Goal: Obtain resource: Download file/media

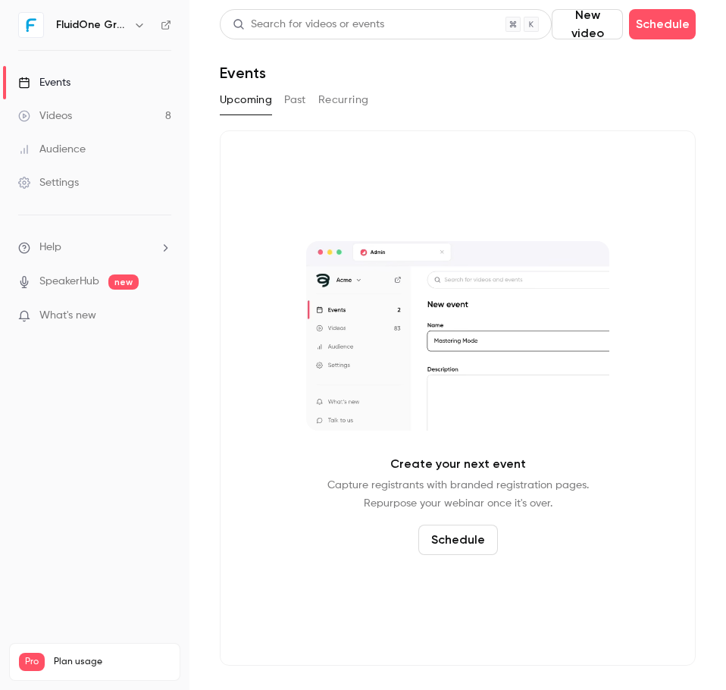
drag, startPoint x: 298, startPoint y: 103, endPoint x: 289, endPoint y: 103, distance: 9.1
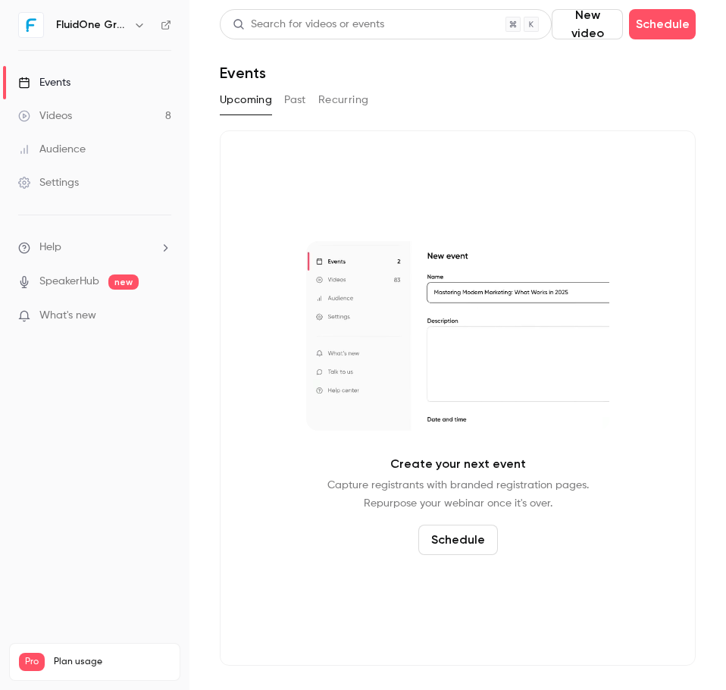
click at [298, 103] on button "Past" at bounding box center [295, 100] width 22 height 24
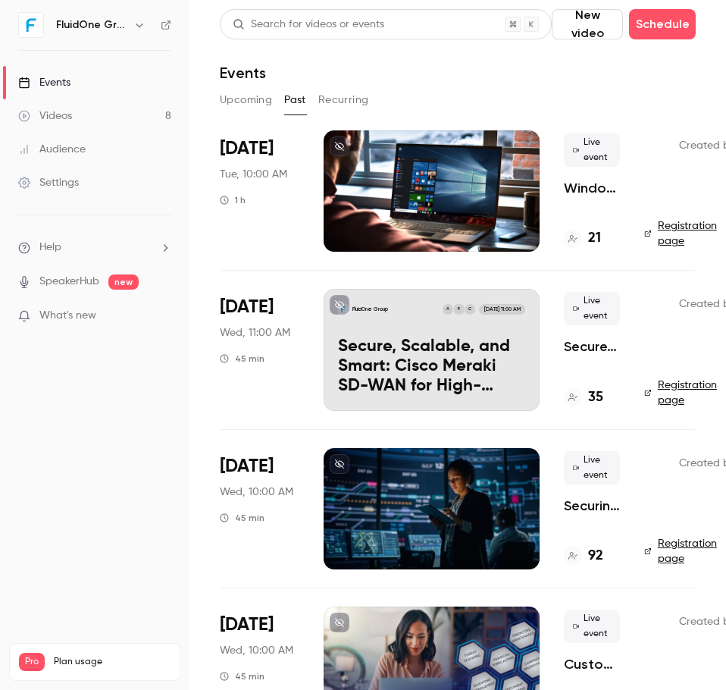
click at [403, 152] on div at bounding box center [432, 190] width 216 height 121
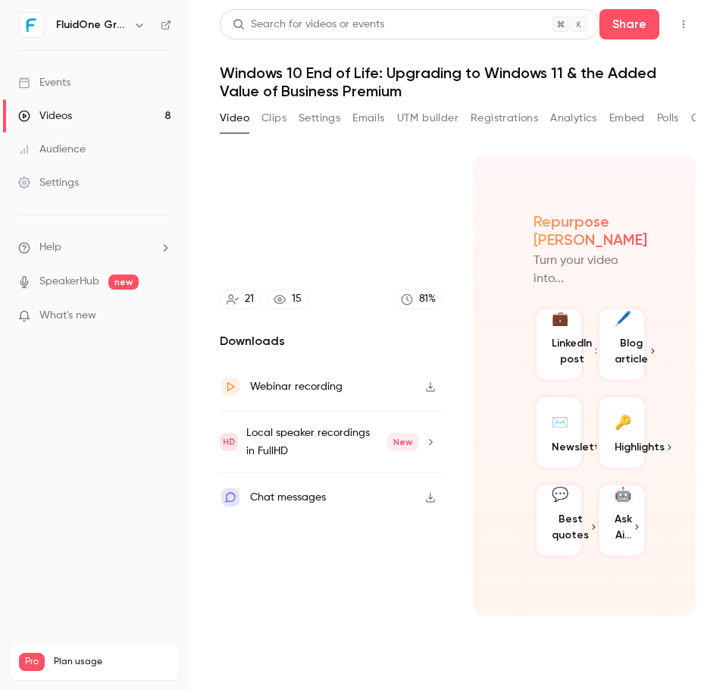
click at [274, 115] on button "Clips" at bounding box center [274, 118] width 25 height 24
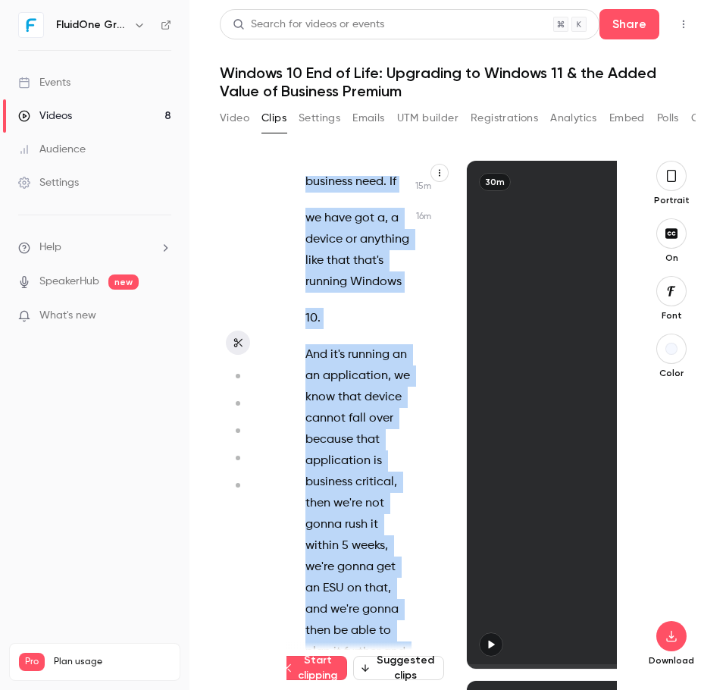
scroll to position [23441, 0]
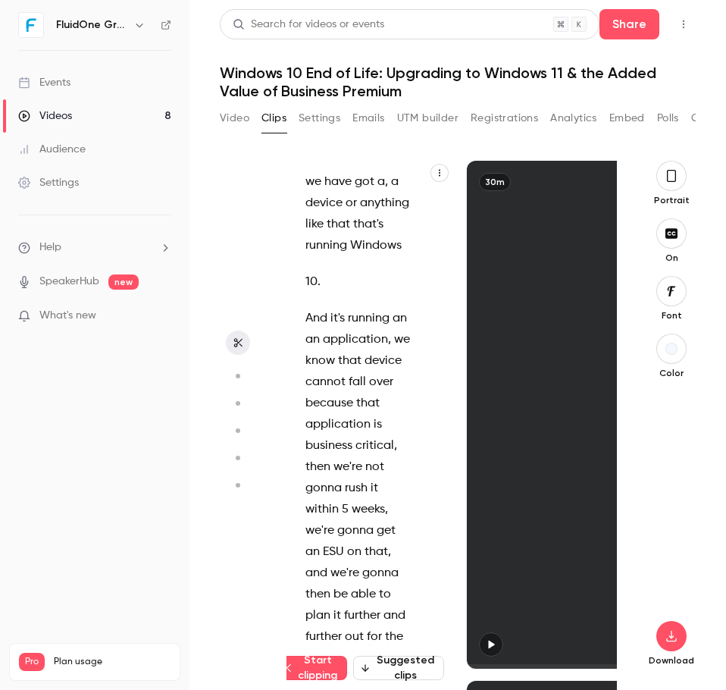
drag, startPoint x: 356, startPoint y: 422, endPoint x: 367, endPoint y: 403, distance: 21.7
click at [367, 403] on div "Good morning everybody , welcome to [DATE] webinar session . We're just gonna l…" at bounding box center [366, 422] width 158 height 493
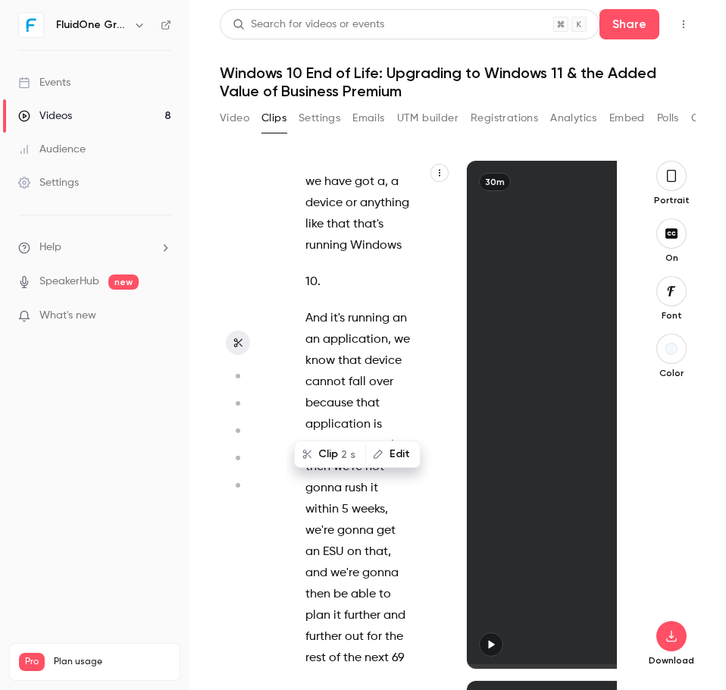
scroll to position [18, 0]
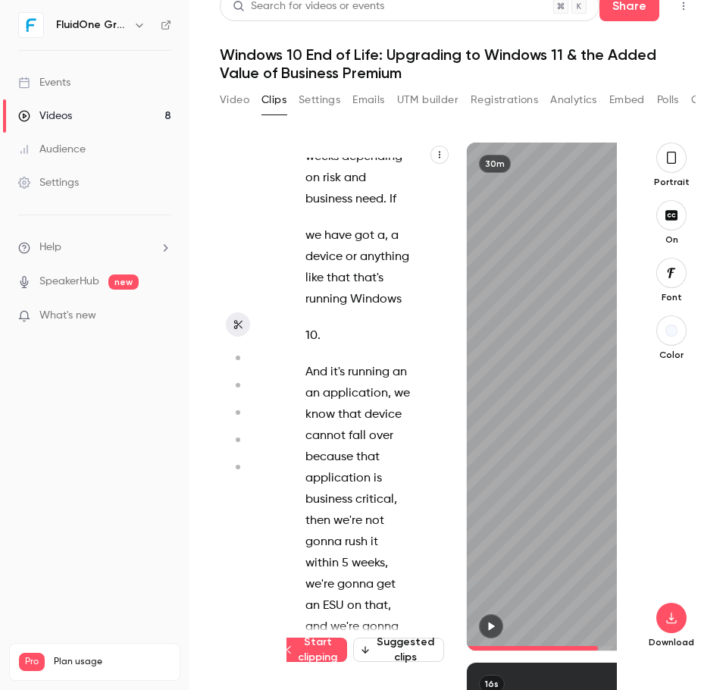
drag, startPoint x: 360, startPoint y: 394, endPoint x: 361, endPoint y: 529, distance: 135.0
click at [361, 529] on div "Good morning everybody , welcome to [DATE] webinar session . We're just gonna l…" at bounding box center [366, 404] width 158 height 493
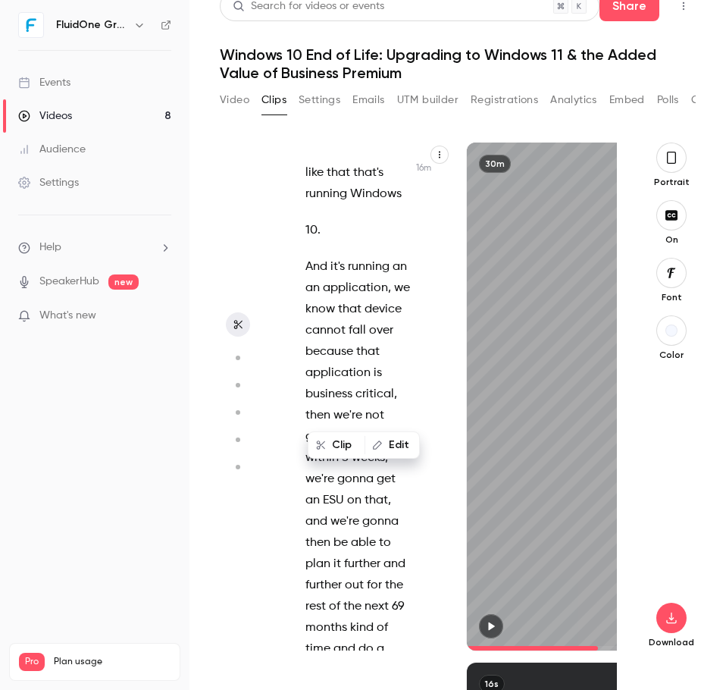
scroll to position [23495, 0]
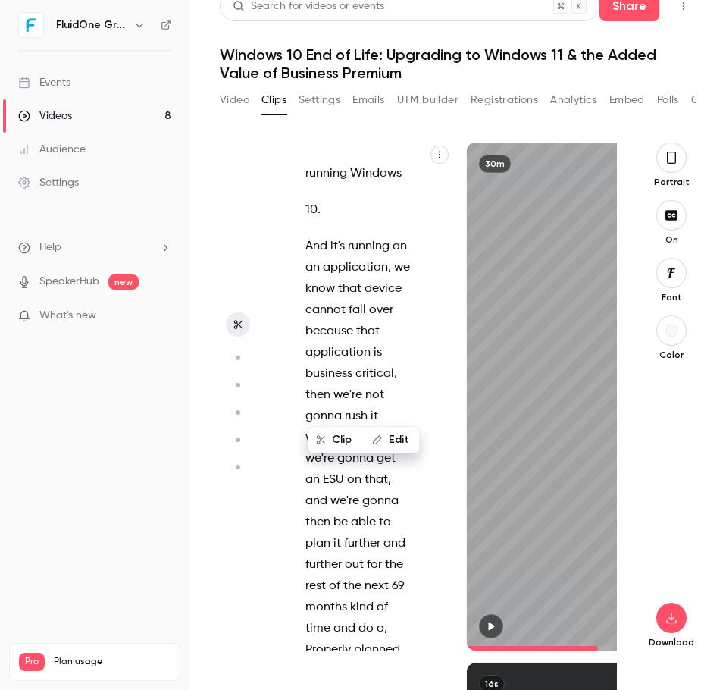
click at [283, 455] on section "Good morning everybody , welcome to [DATE] webinar session . We're just gonna l…" at bounding box center [458, 417] width 476 height 548
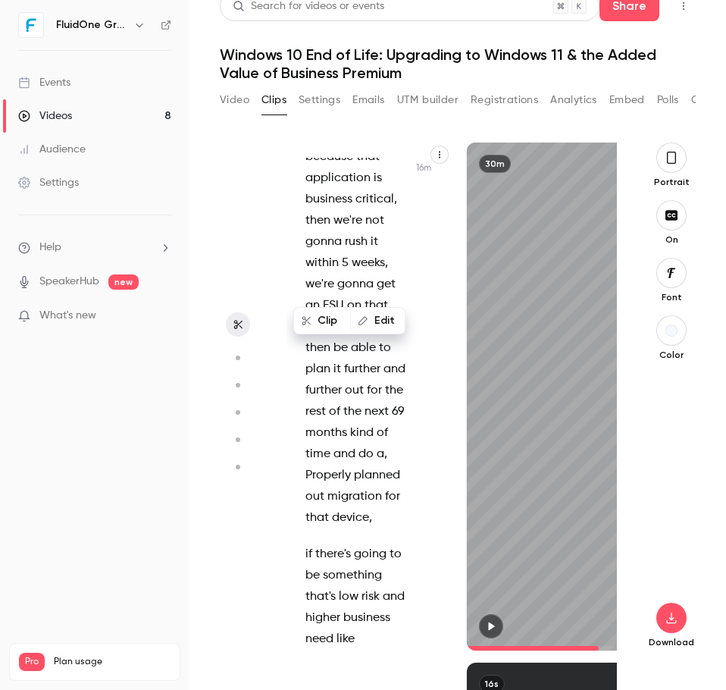
scroll to position [23730, 0]
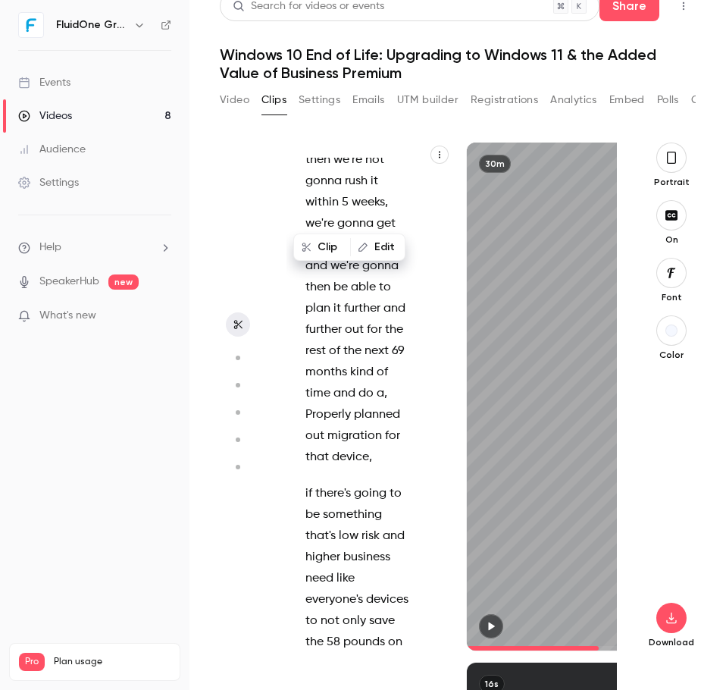
drag, startPoint x: 366, startPoint y: 358, endPoint x: 356, endPoint y: 457, distance: 99.8
click at [356, 457] on div "Good morning everybody , welcome to [DATE] webinar session . We're just gonna l…" at bounding box center [366, 404] width 158 height 493
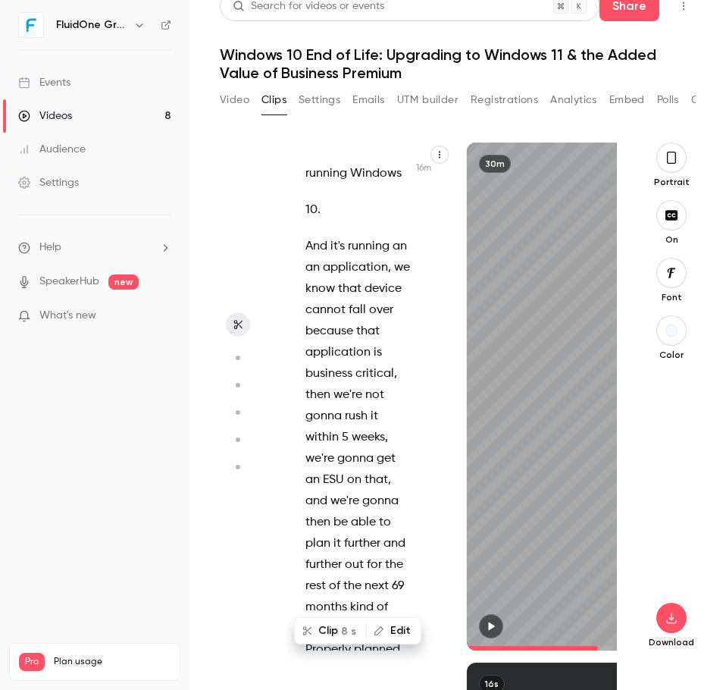
copy div "So having a device that can run all of these processes in the background under …"
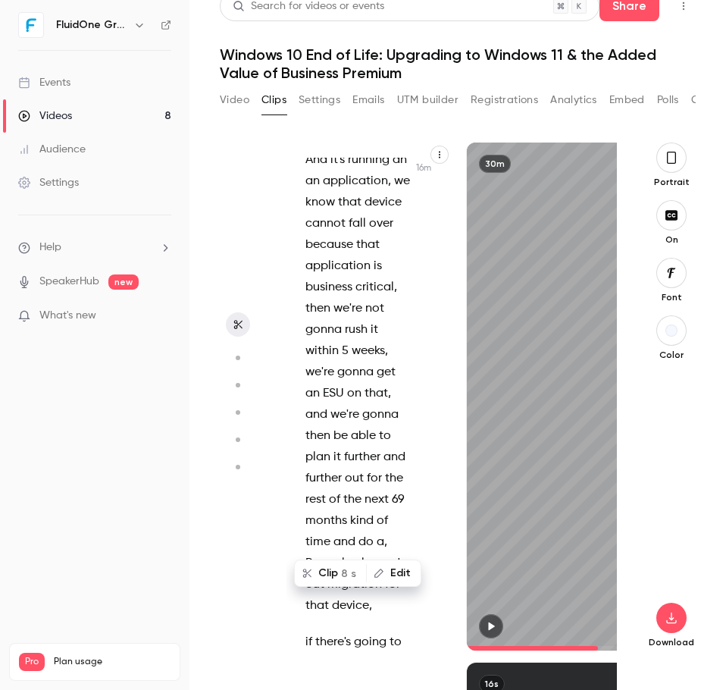
scroll to position [23647, 0]
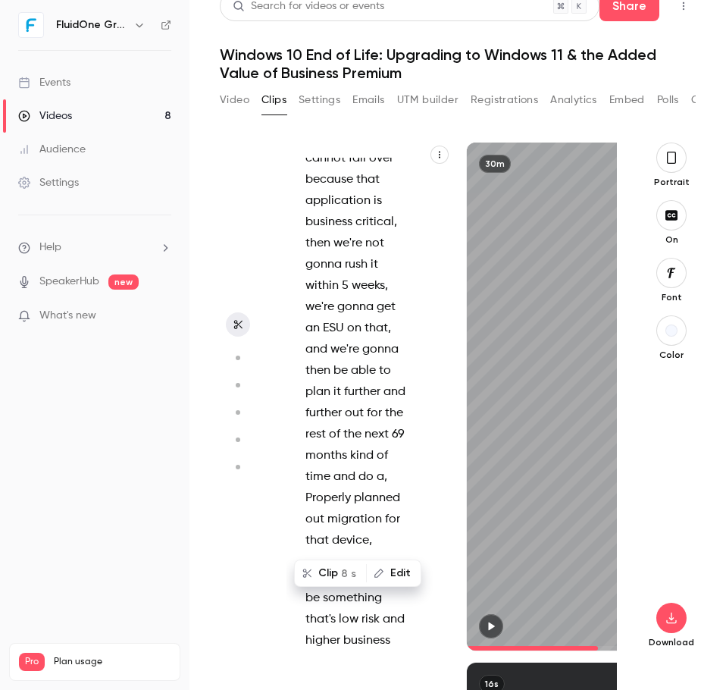
click at [300, 390] on div "Good morning everybody , welcome to [DATE] webinar session . We're just gonna l…" at bounding box center [366, 404] width 158 height 493
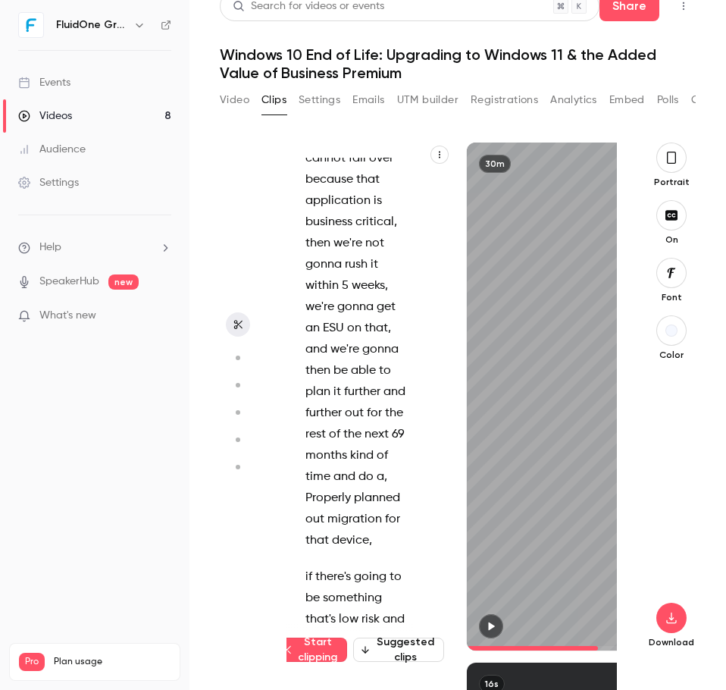
drag, startPoint x: 304, startPoint y: 394, endPoint x: 355, endPoint y: 538, distance: 152.8
click at [355, 538] on div "Good morning everybody , welcome to [DATE] webinar session . We're just gonna l…" at bounding box center [366, 404] width 158 height 493
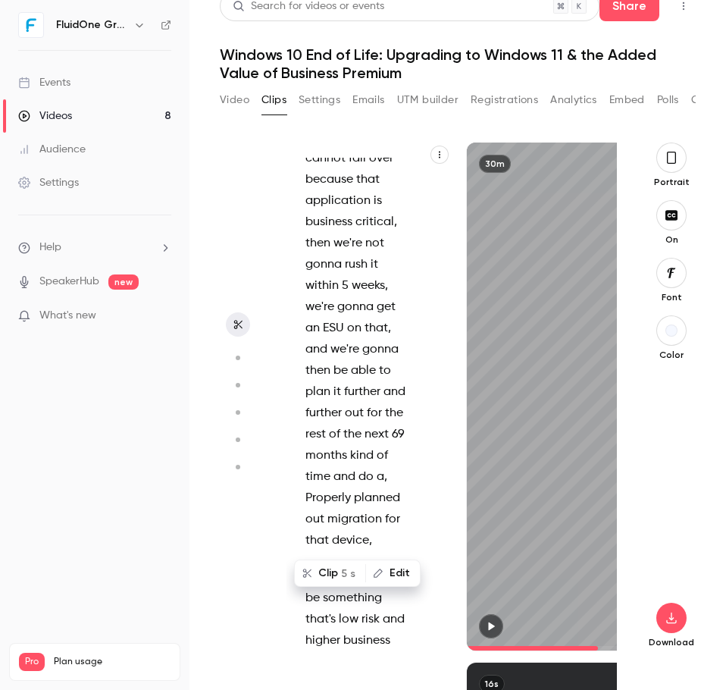
scroll to position [23637, 0]
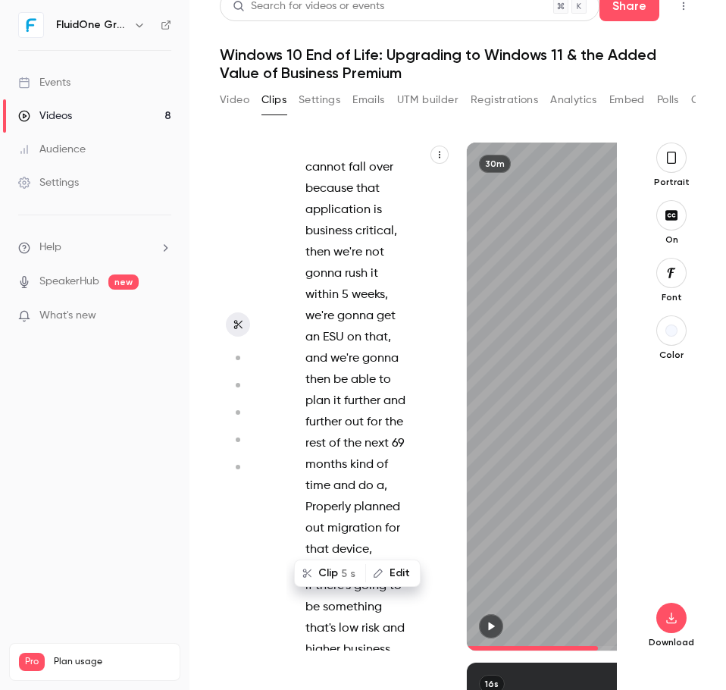
copy div "under one user interface of Co-Pilot could be advantageous to the rest of the b…"
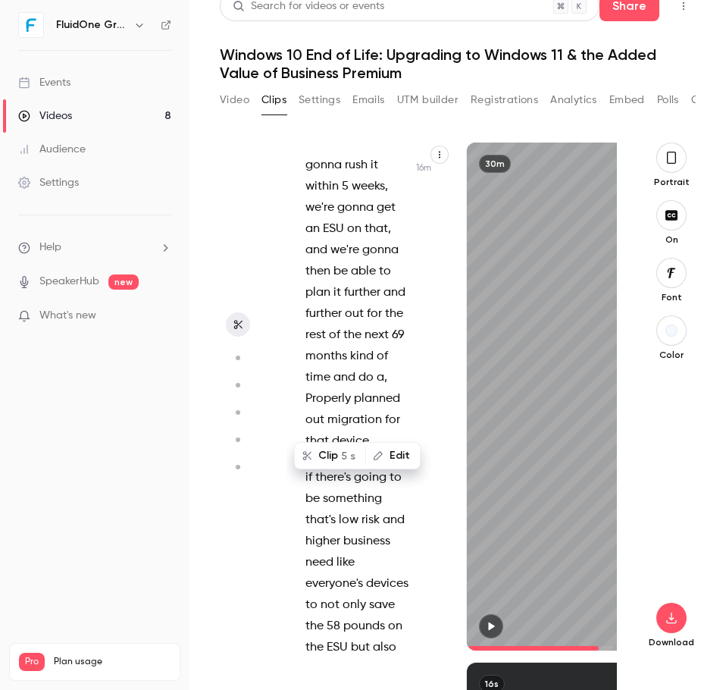
scroll to position [23789, 0]
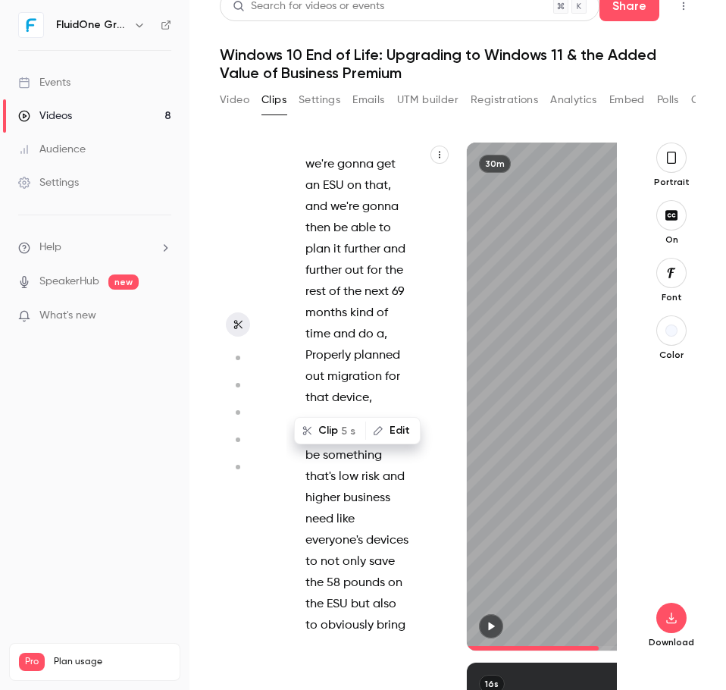
drag, startPoint x: 359, startPoint y: 394, endPoint x: 338, endPoint y: 584, distance: 191.5
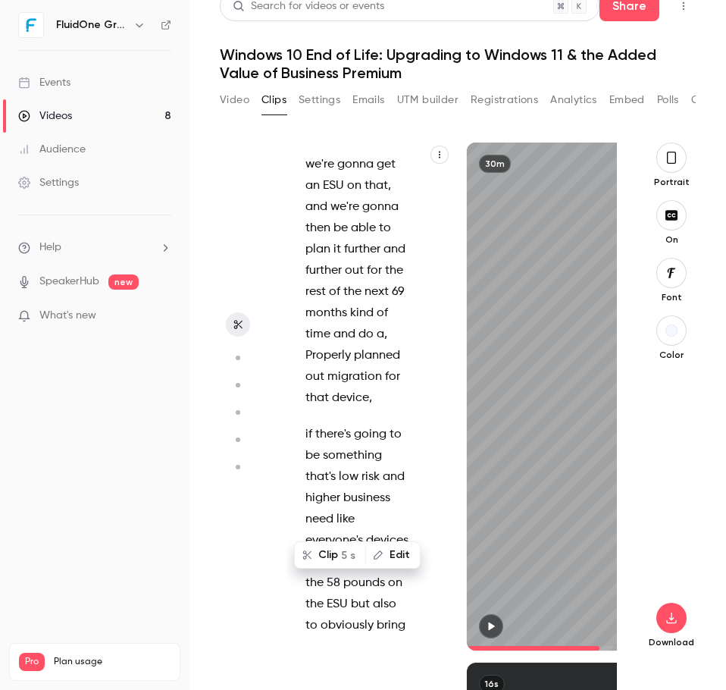
scroll to position [23780, 0]
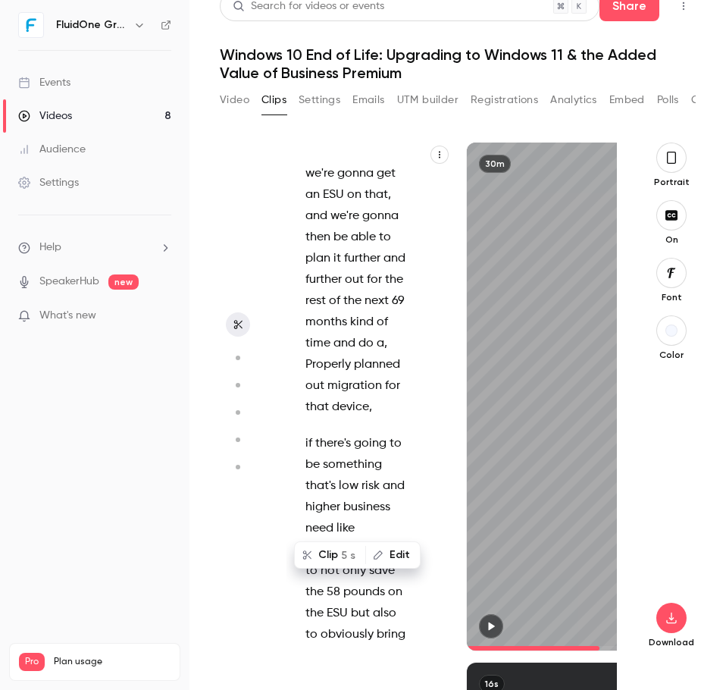
copy p "For those of you that have not seen Co-Pilot for Microsoft 365 or understand ki…"
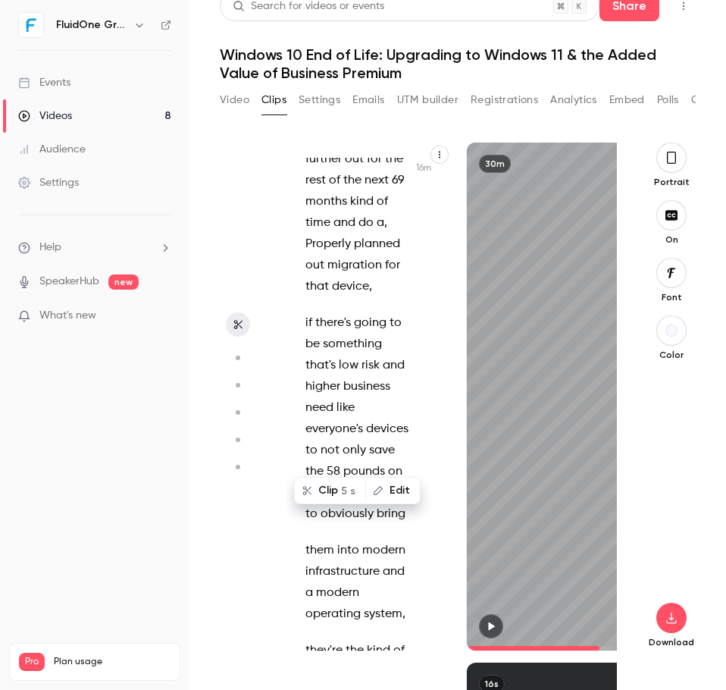
scroll to position [23932, 0]
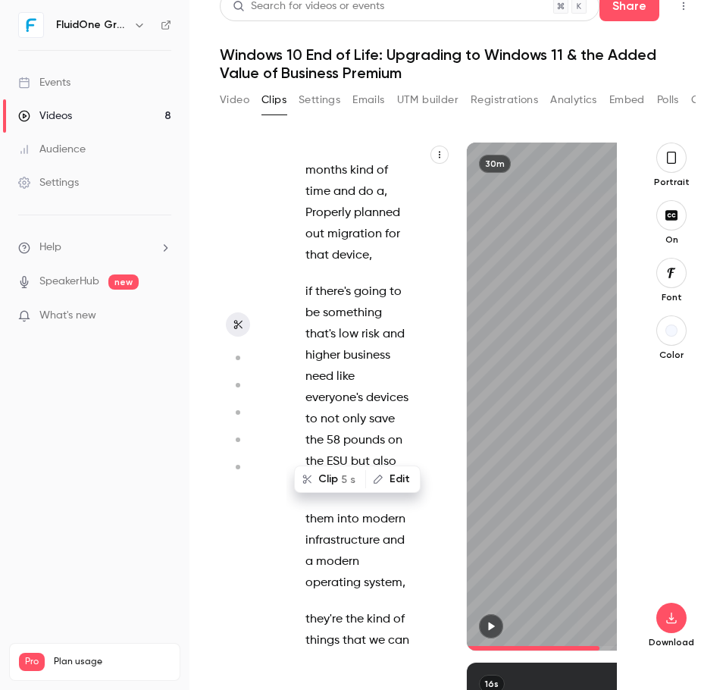
drag, startPoint x: 337, startPoint y: 444, endPoint x: 359, endPoint y: 531, distance: 89.9
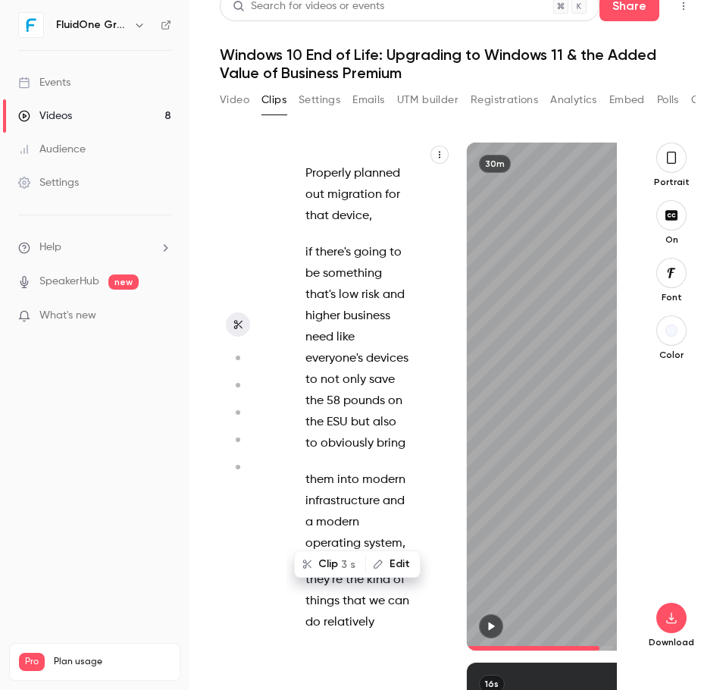
copy p "it's Microsoft 365 with a personal assistant included"
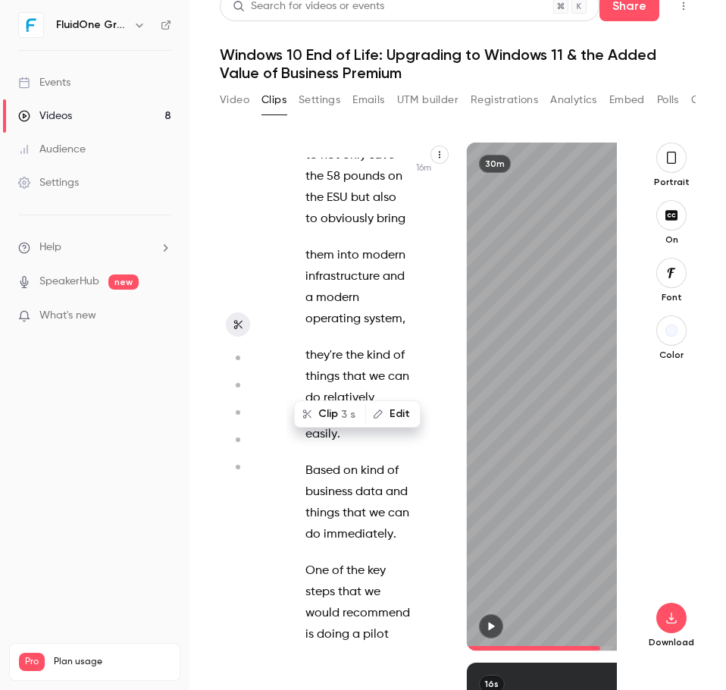
scroll to position [24199, 0]
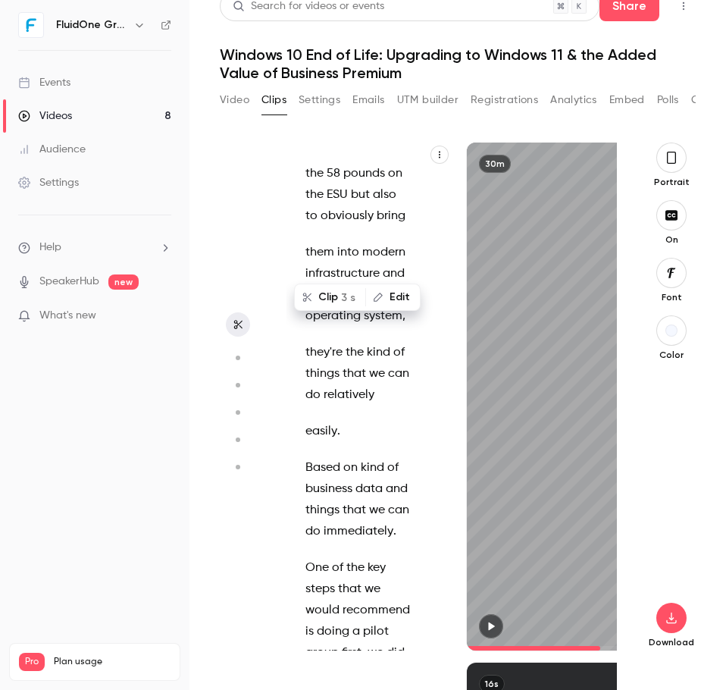
drag, startPoint x: 293, startPoint y: 400, endPoint x: 284, endPoint y: 400, distance: 9.1
click at [293, 400] on div "Good morning everybody , welcome to [DATE] webinar session . We're just gonna l…" at bounding box center [366, 404] width 158 height 493
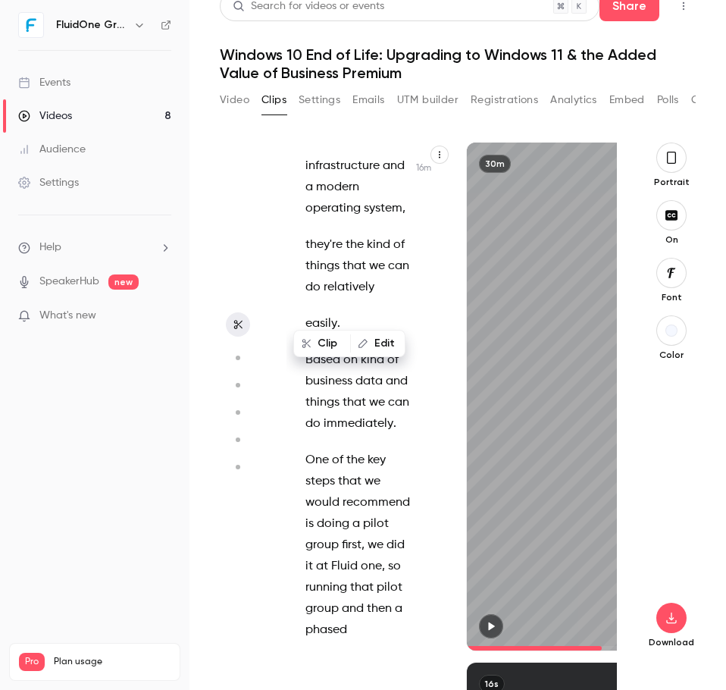
scroll to position [24274, 0]
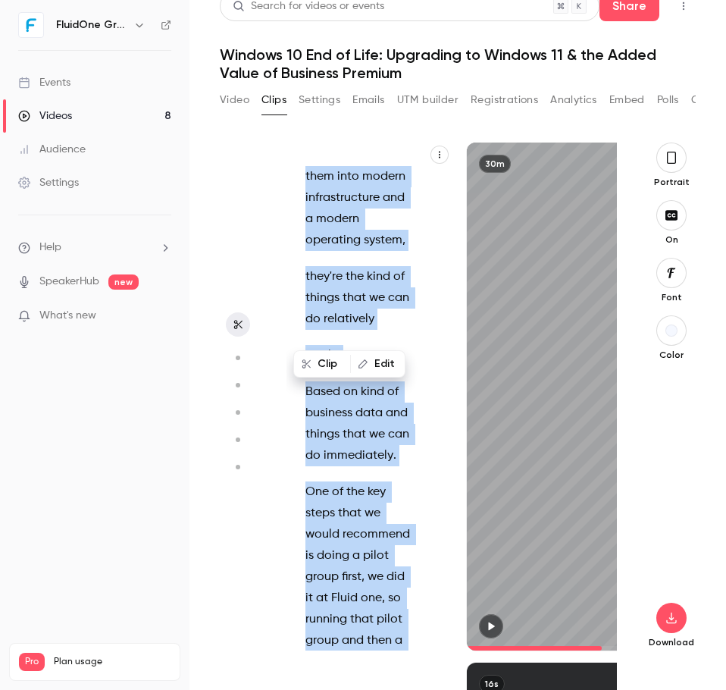
drag, startPoint x: 310, startPoint y: 224, endPoint x: 283, endPoint y: 300, distance: 81.3
click at [350, 347] on div "Good morning everybody , welcome to [DATE] webinar session . We're just gonna l…" at bounding box center [369, 397] width 165 height 508
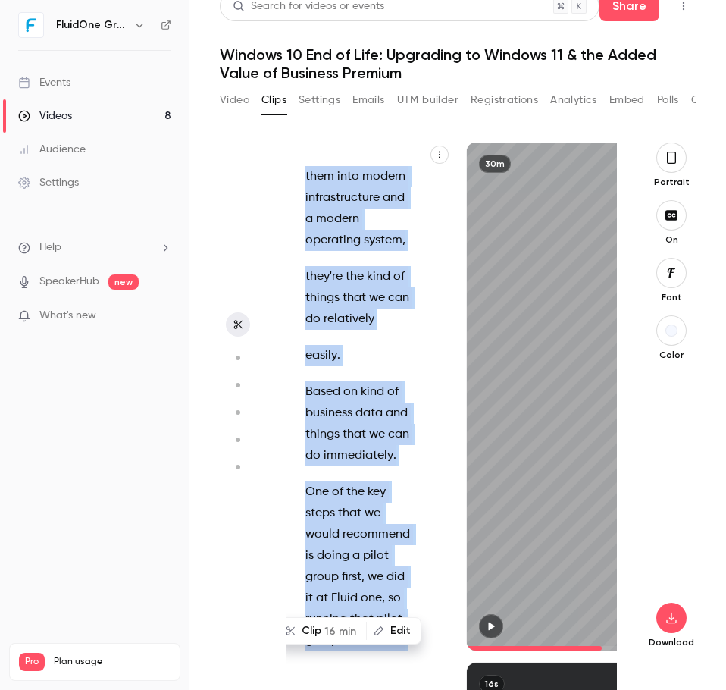
click at [283, 300] on section "Good morning everybody , welcome to [DATE] webinar session . We're just gonna l…" at bounding box center [458, 417] width 476 height 548
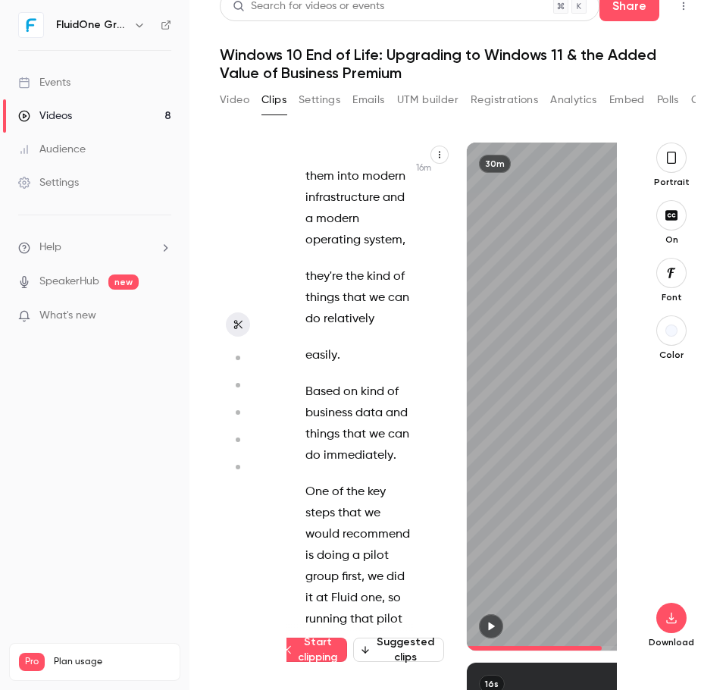
scroll to position [24092, 0]
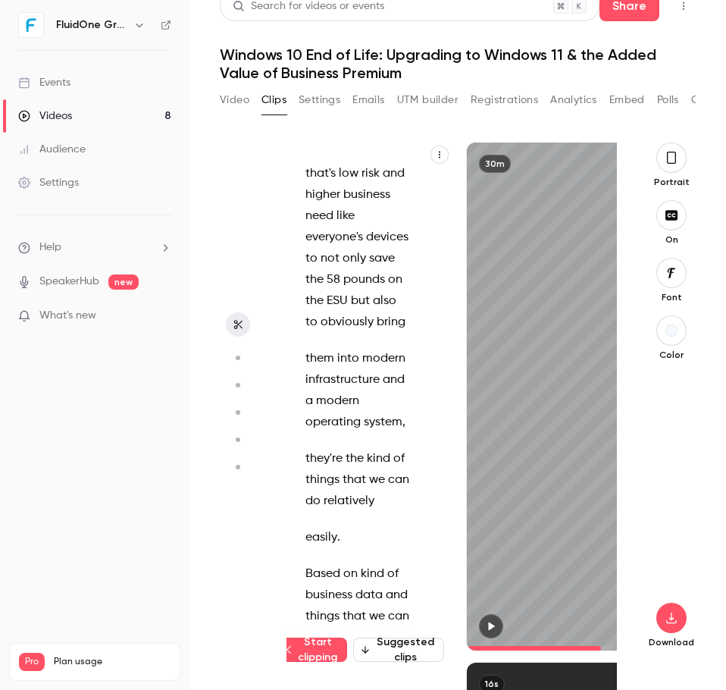
drag, startPoint x: 297, startPoint y: 396, endPoint x: 369, endPoint y: 534, distance: 155.7
click at [369, 534] on div "Good morning everybody , welcome to [DATE] webinar session . We're just gonna l…" at bounding box center [366, 404] width 158 height 493
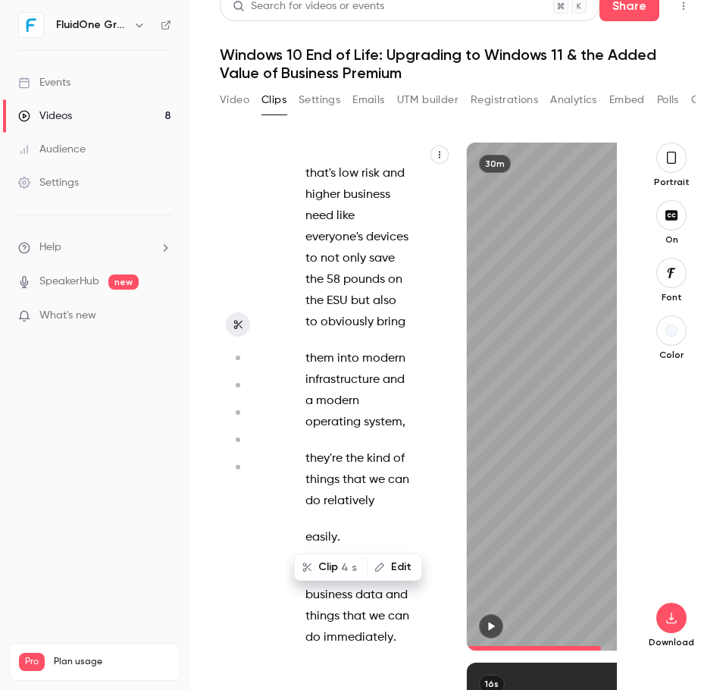
copy p "so it's integrated within the applications that millions of us use literally ev…"
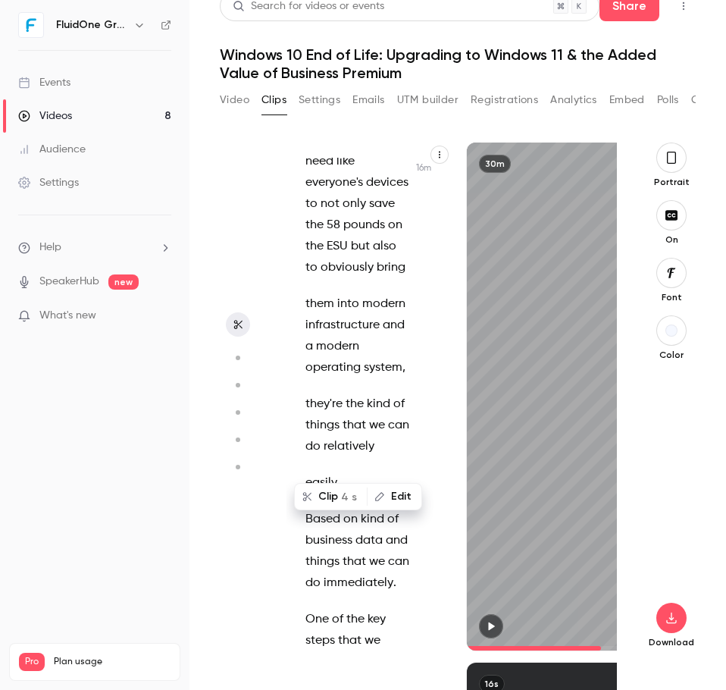
scroll to position [24168, 0]
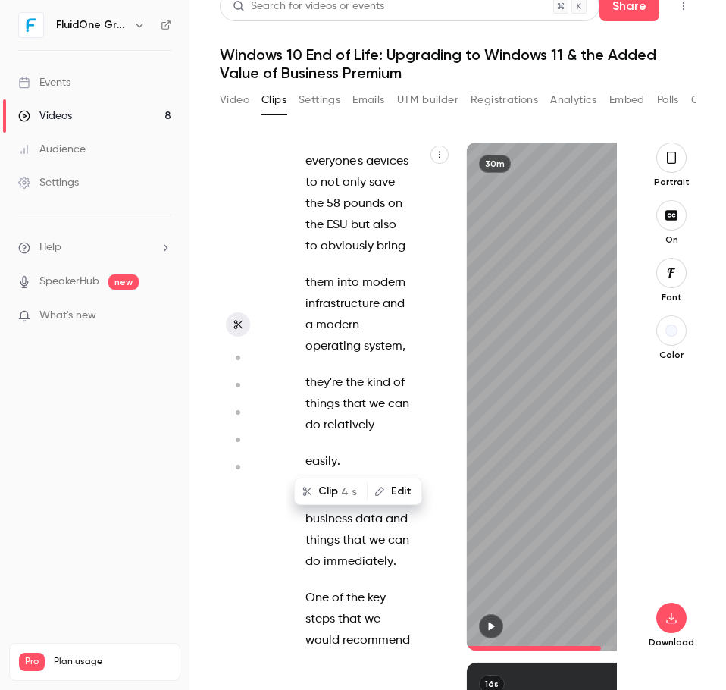
click at [278, 276] on section "Good morning everybody , welcome to [DATE] webinar session . We're just gonna l…" at bounding box center [458, 417] width 476 height 548
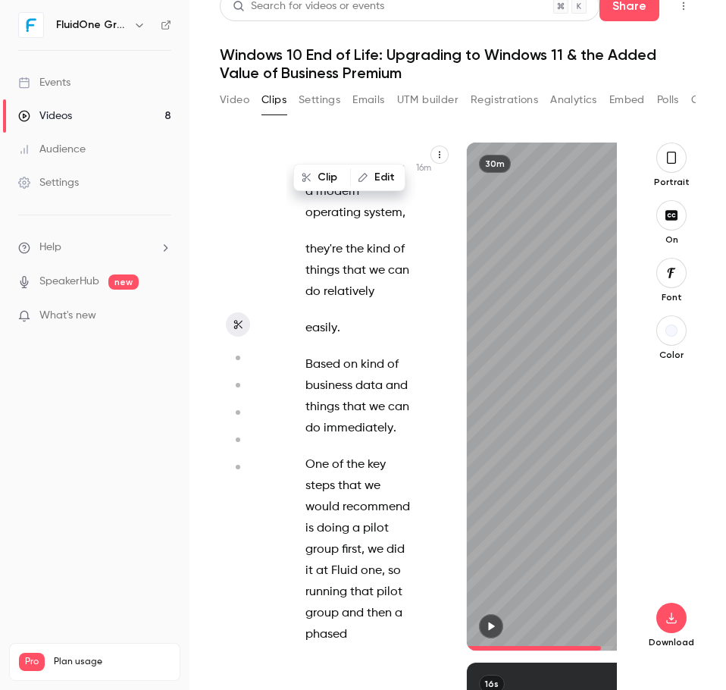
scroll to position [24338, 0]
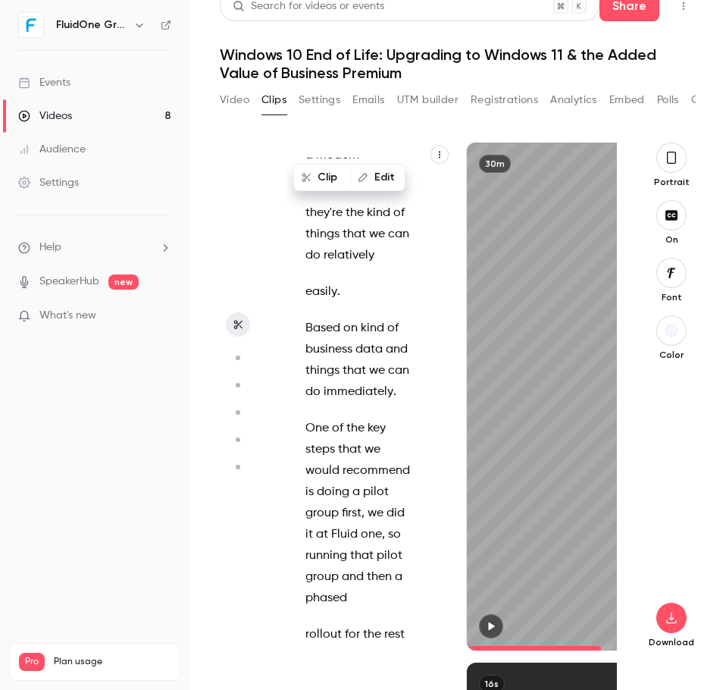
drag, startPoint x: 301, startPoint y: 328, endPoint x: 393, endPoint y: 385, distance: 108.4
click at [393, 385] on div "Good morning everybody , welcome to [DATE] webinar session . We're just gonna l…" at bounding box center [366, 404] width 158 height 493
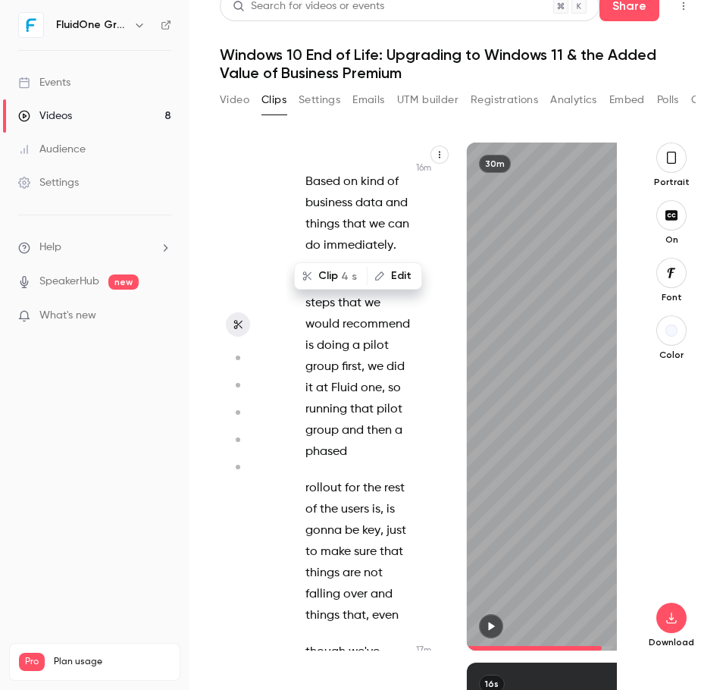
scroll to position [24490, 0]
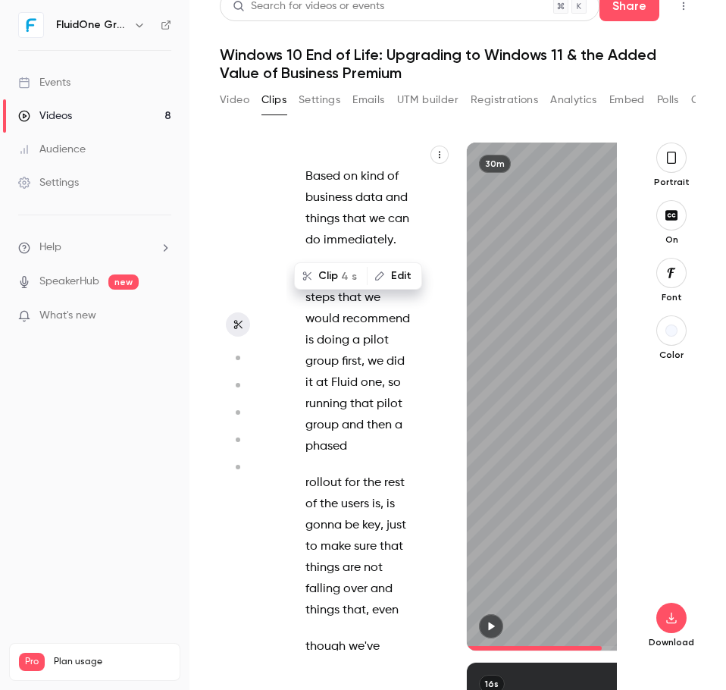
click at [271, 240] on section "Good morning everybody , welcome to [DATE] webinar session . We're just gonna l…" at bounding box center [458, 417] width 476 height 548
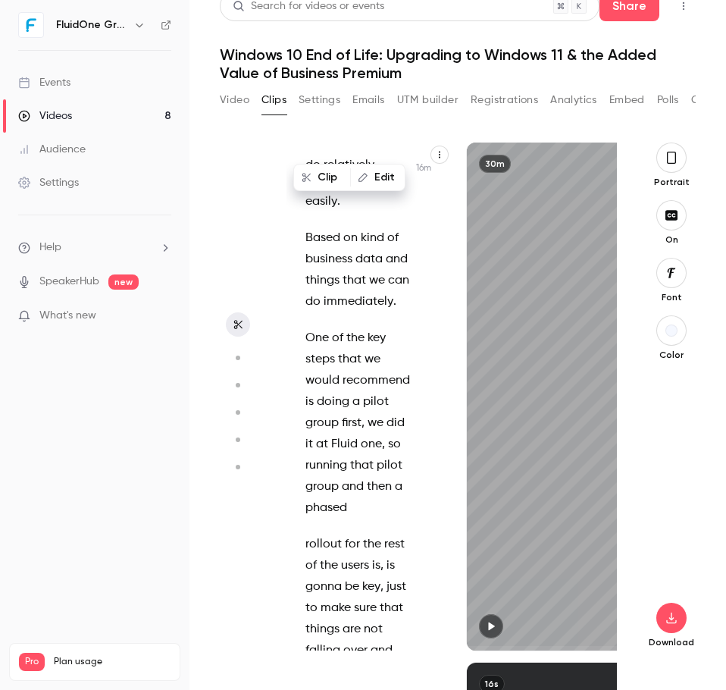
scroll to position [24494, 0]
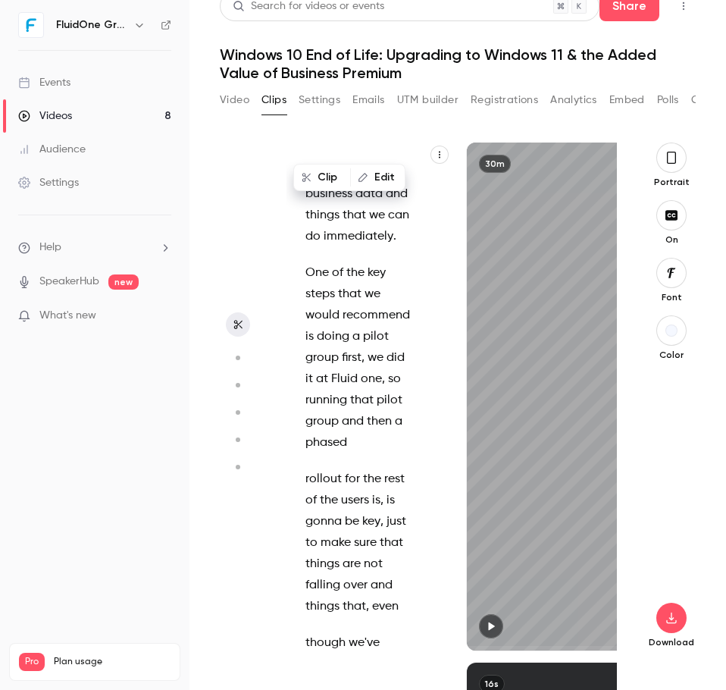
drag, startPoint x: 306, startPoint y: 271, endPoint x: 340, endPoint y: 465, distance: 196.2
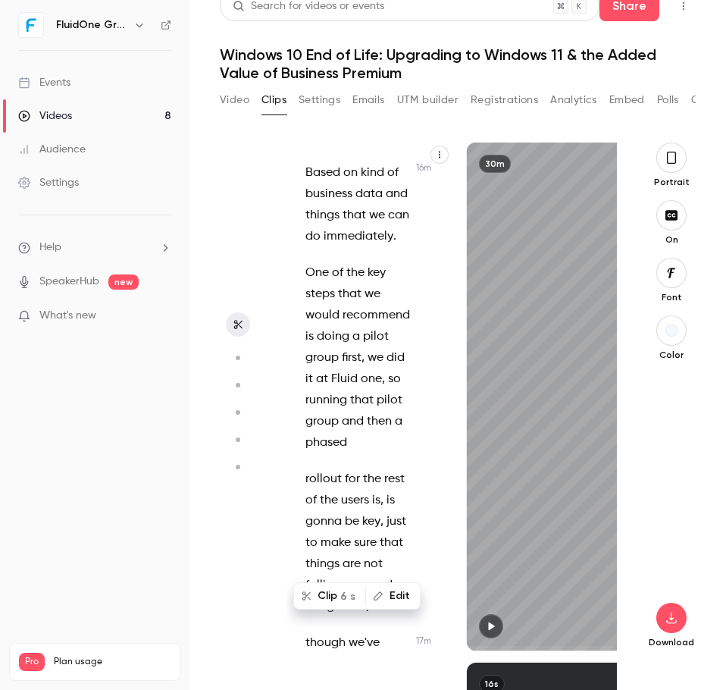
scroll to position [24362, 0]
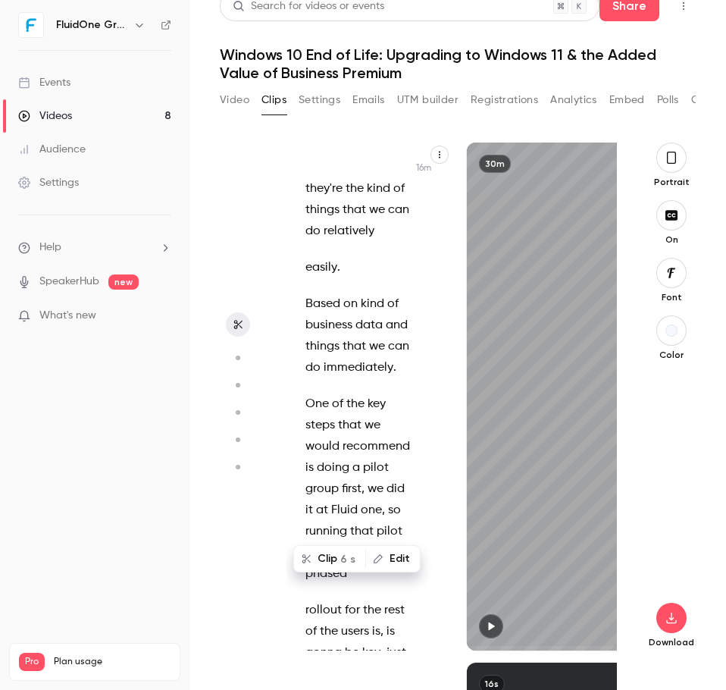
copy p "so you've got AI driven assistance within the technologies that we use every da…"
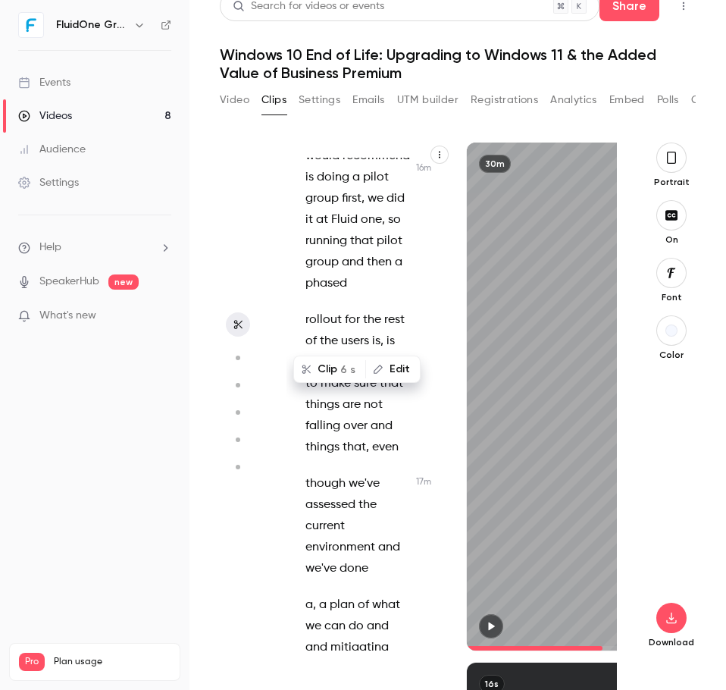
scroll to position [24666, 0]
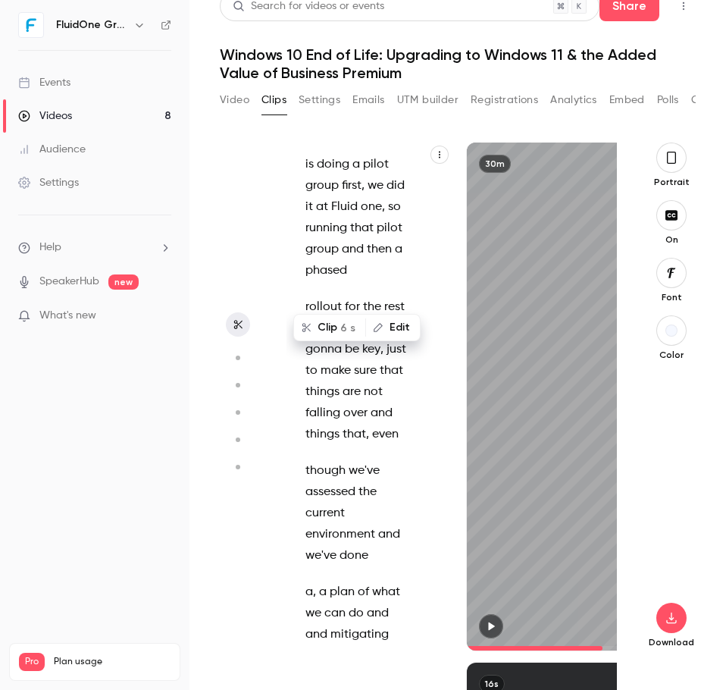
drag, startPoint x: 295, startPoint y: 349, endPoint x: 328, endPoint y: 356, distance: 33.3
click at [328, 356] on div "Good morning everybody , welcome to [DATE] webinar session . We're just gonna l…" at bounding box center [366, 404] width 158 height 493
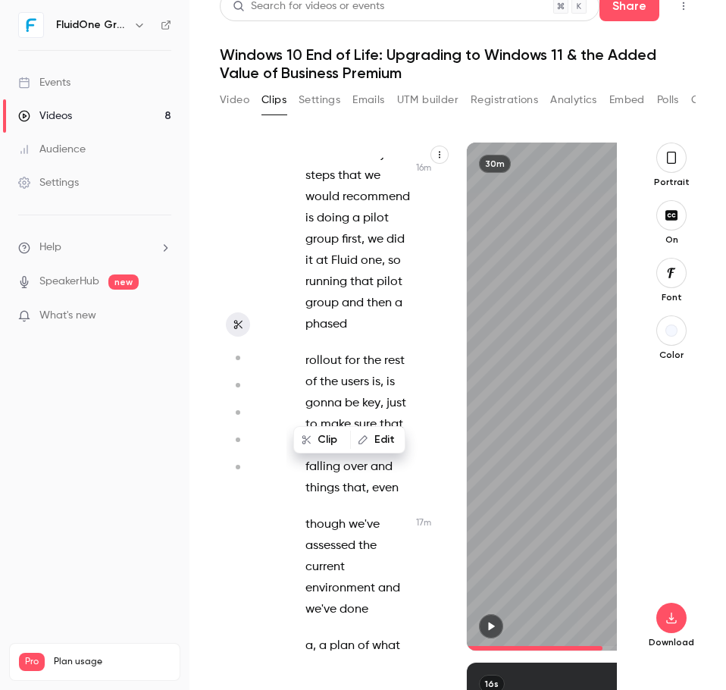
scroll to position [24611, 0]
click at [331, 514] on div "Good morning everybody , welcome to [DATE] webinar session . We're just gonna l…" at bounding box center [366, 404] width 158 height 493
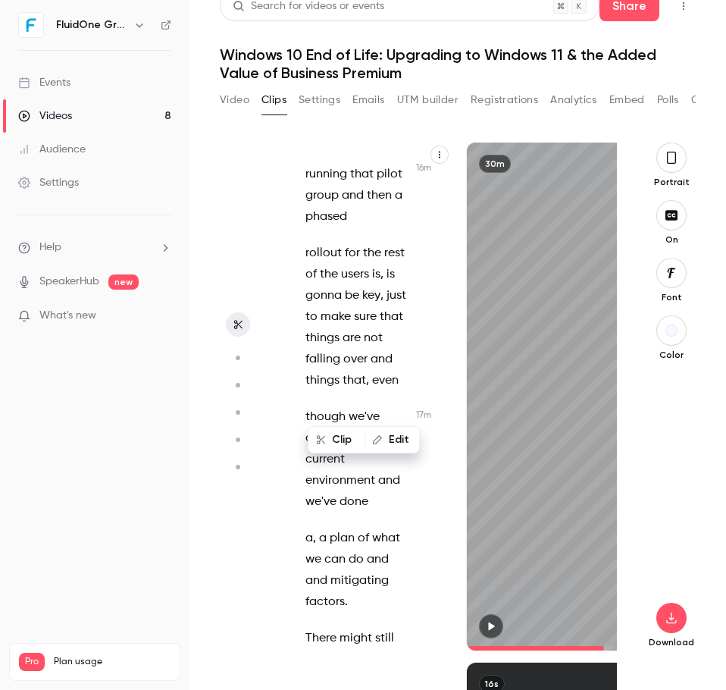
scroll to position [24733, 0]
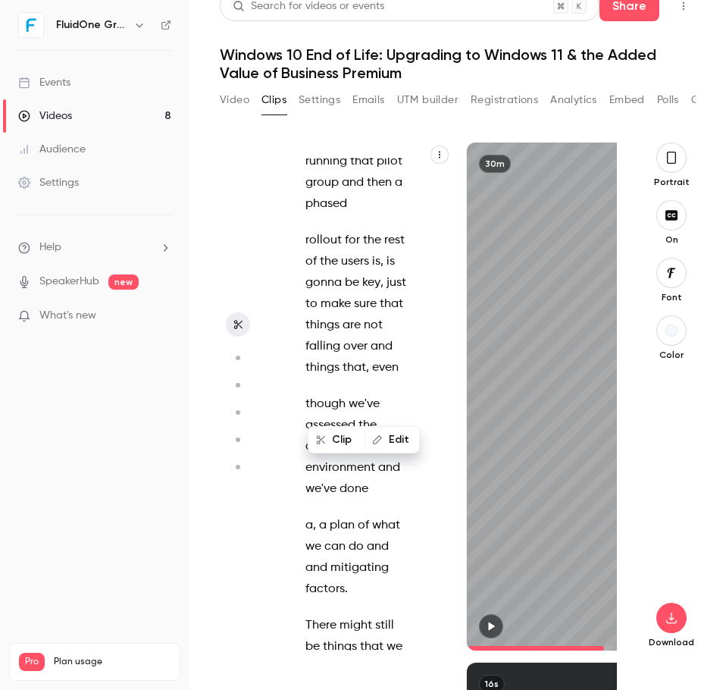
drag, startPoint x: 306, startPoint y: 287, endPoint x: 334, endPoint y: 527, distance: 242.1
click at [334, 527] on div "Good morning everybody , welcome to [DATE] webinar session . We're just gonna l…" at bounding box center [366, 404] width 158 height 493
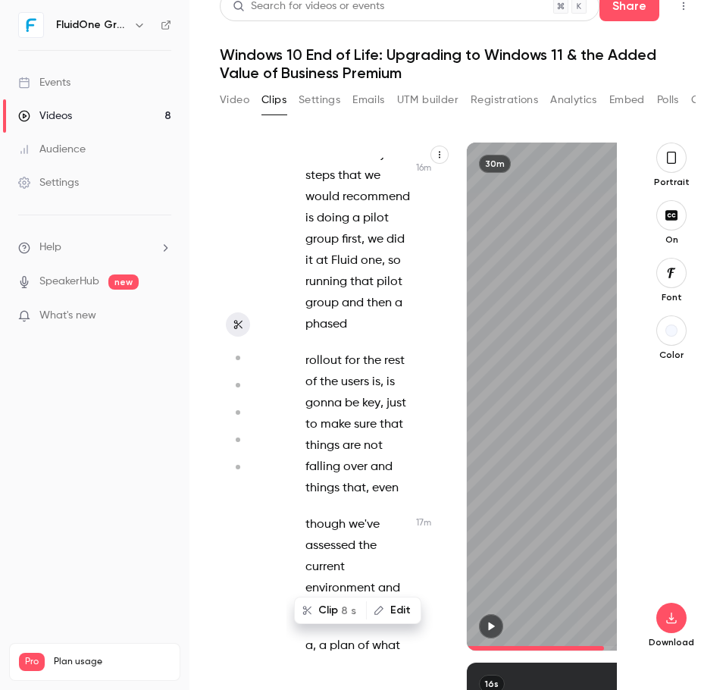
copy div "creating content , organizing your diary , whatever that may be , there is a , …"
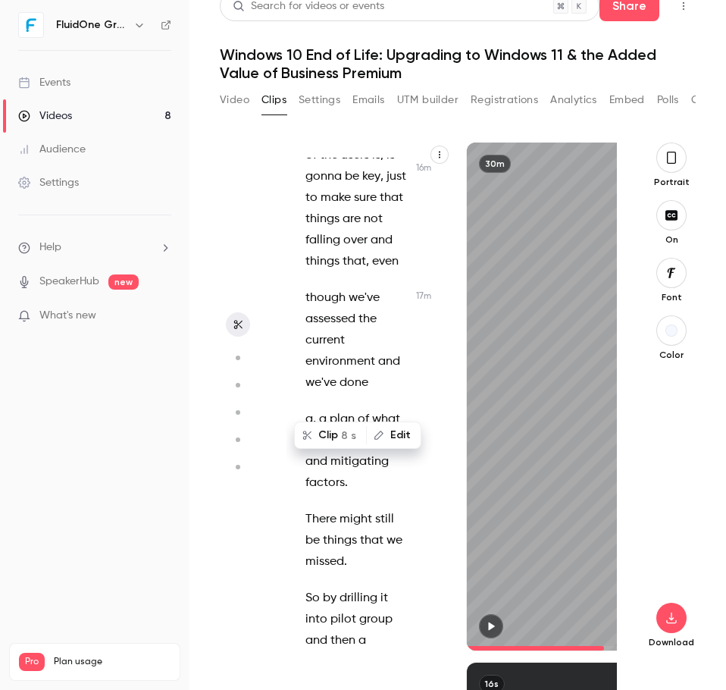
scroll to position [24914, 0]
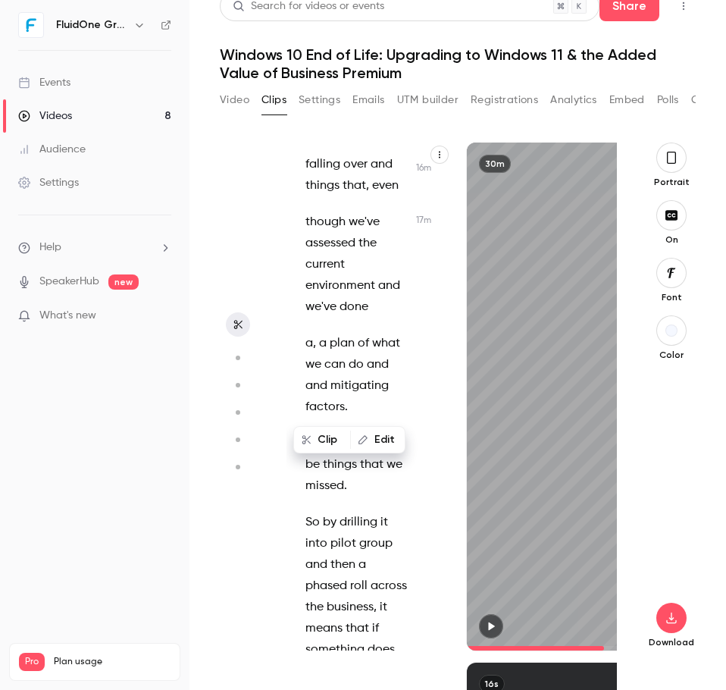
scroll to position [24875, 0]
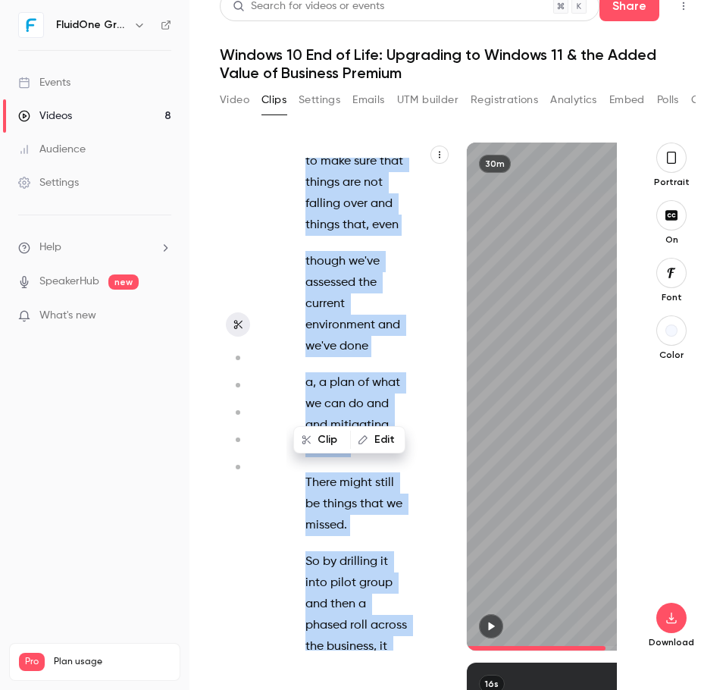
drag, startPoint x: 342, startPoint y: 344, endPoint x: 386, endPoint y: 427, distance: 93.6
click at [386, 427] on div "Good morning everybody , welcome to [DATE] webinar session . We're just gonna l…" at bounding box center [369, 397] width 165 height 508
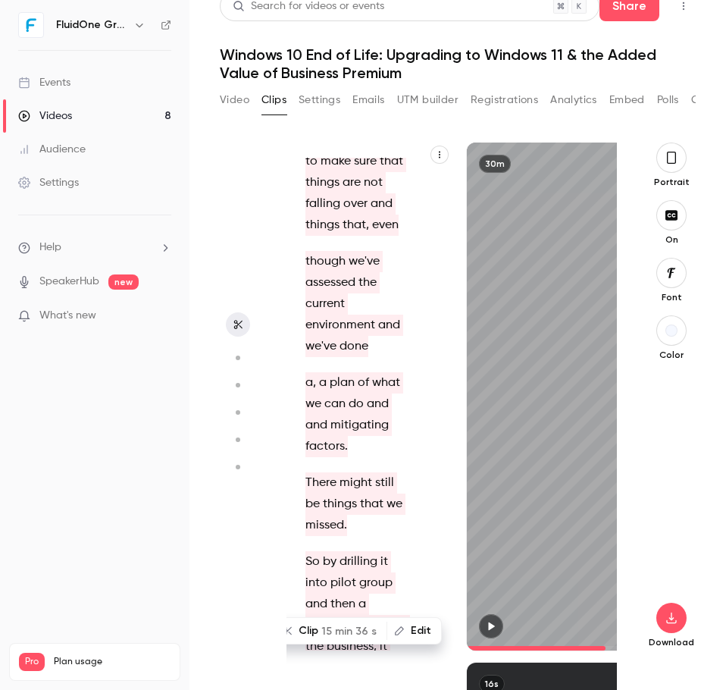
click at [386, 460] on div "Good morning everybody , welcome to [DATE] webinar session . We're just gonna l…" at bounding box center [369, 397] width 165 height 508
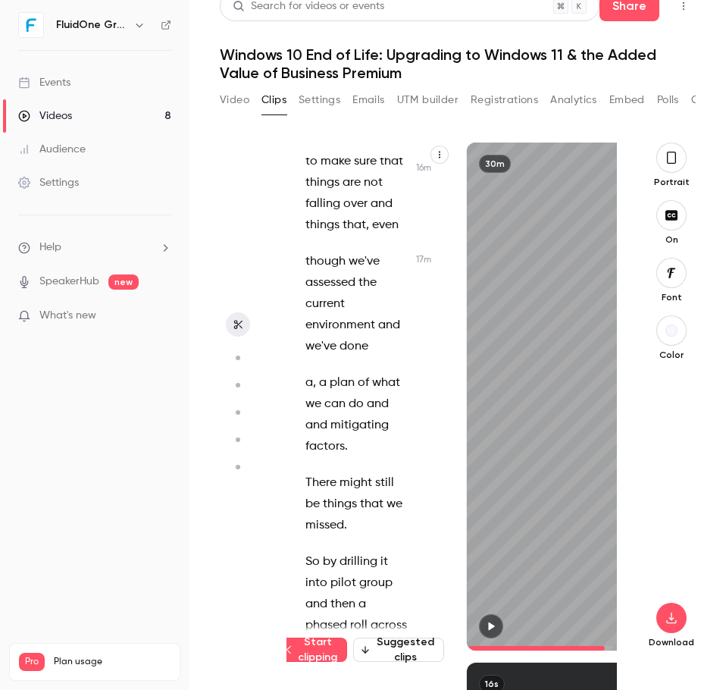
scroll to position [24811, 0]
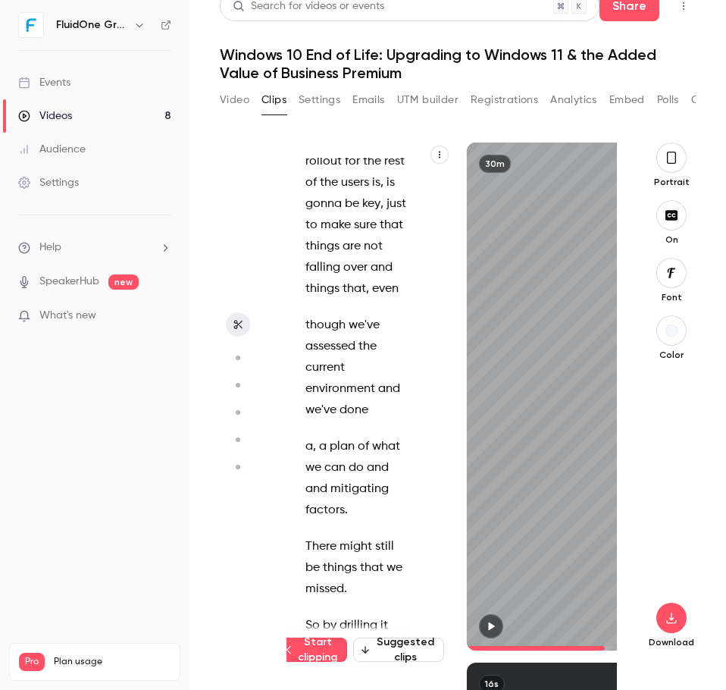
drag, startPoint x: 335, startPoint y: 447, endPoint x: 397, endPoint y: 480, distance: 69.9
click at [397, 480] on div "Good morning everybody , welcome to [DATE] webinar session . We're just gonna l…" at bounding box center [366, 404] width 158 height 493
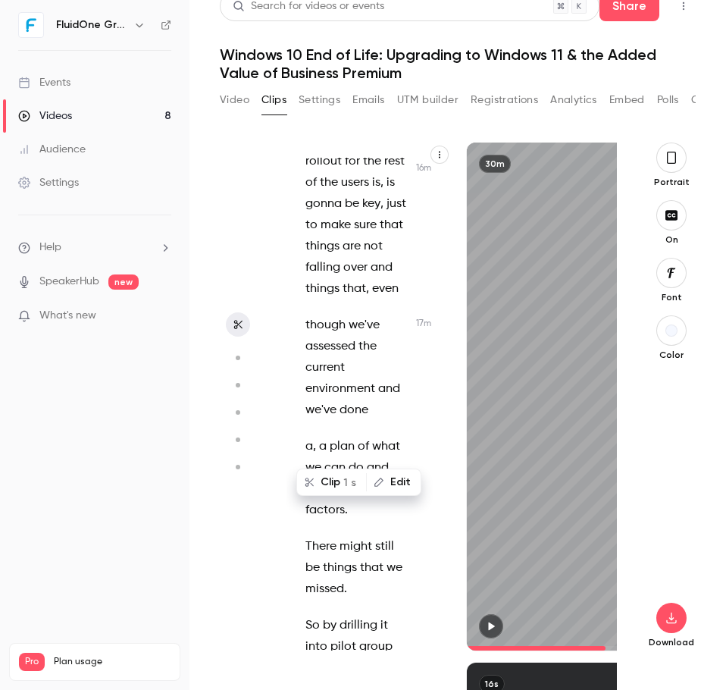
scroll to position [24854, 0]
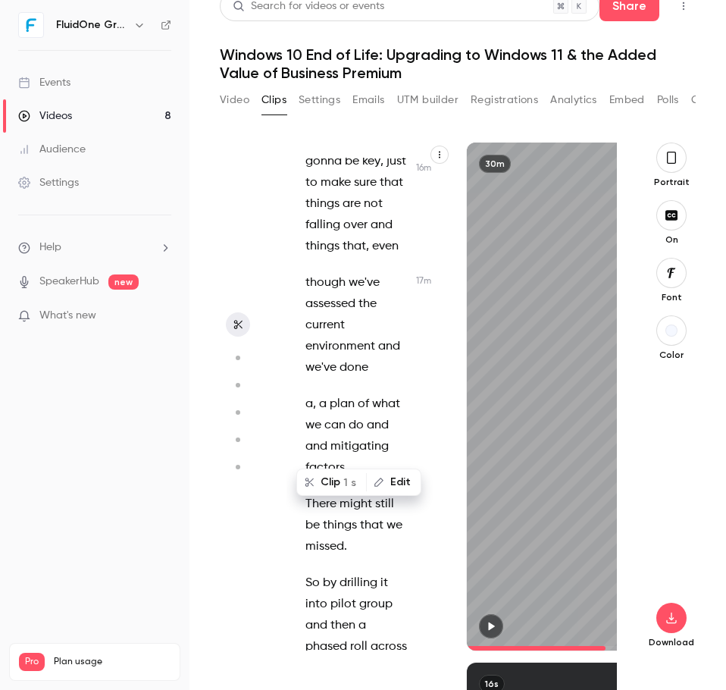
copy p "but there's a use case for"
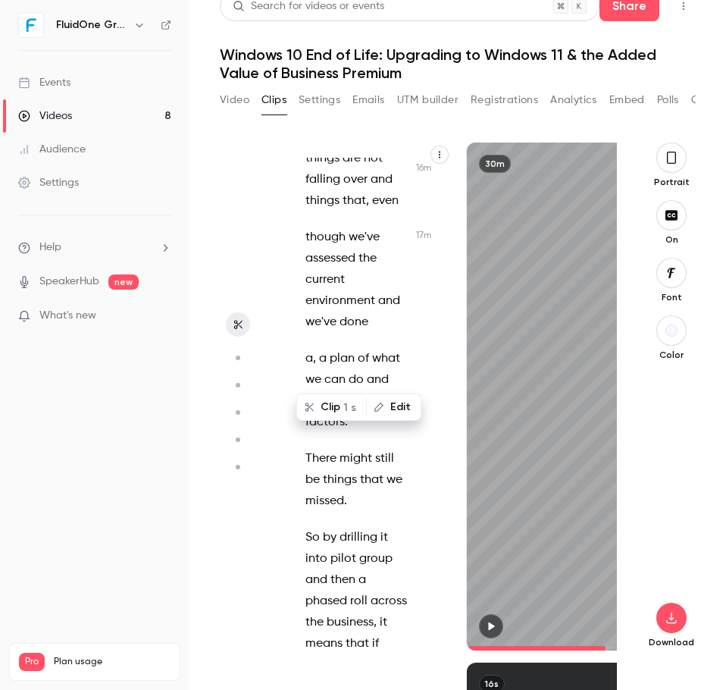
scroll to position [24930, 0]
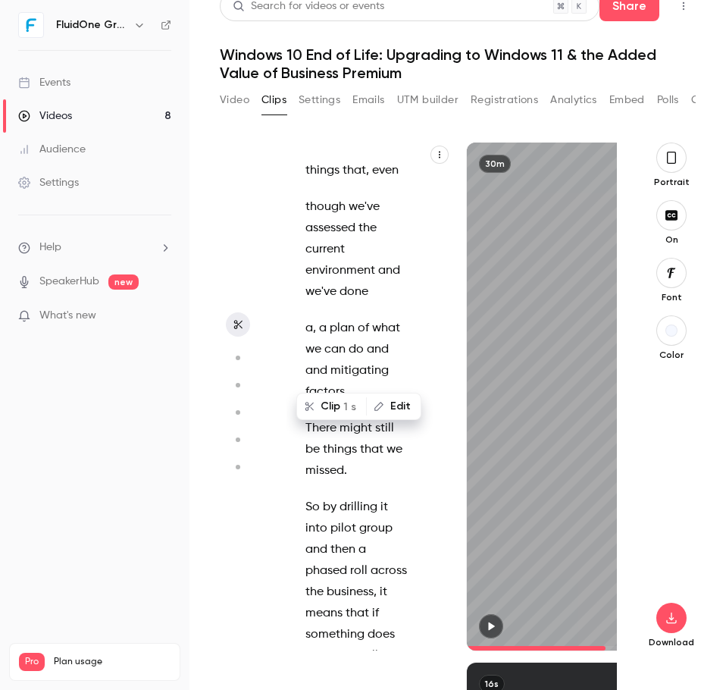
drag, startPoint x: 311, startPoint y: 479, endPoint x: 313, endPoint y: 422, distance: 56.9
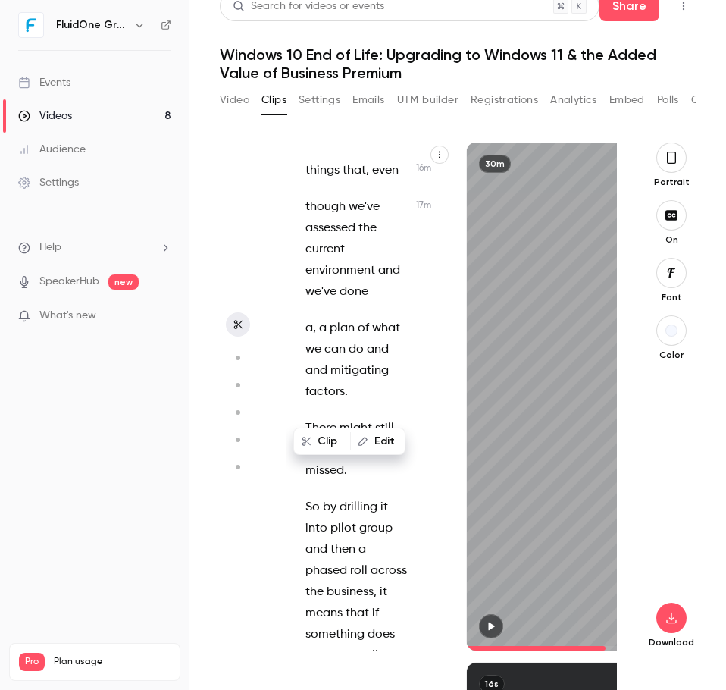
scroll to position [24996, 0]
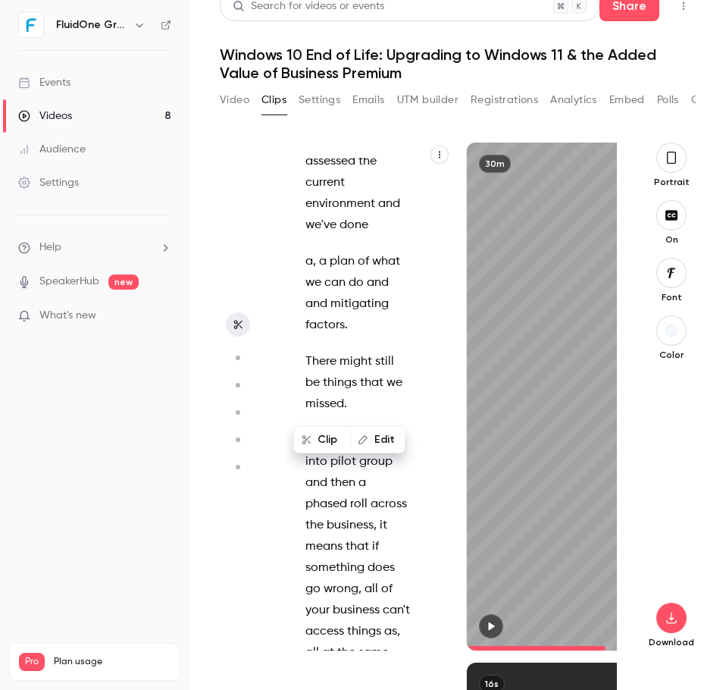
drag, startPoint x: 300, startPoint y: 332, endPoint x: 361, endPoint y: 567, distance: 242.8
click at [361, 567] on div "Good morning everybody , welcome to [DATE] webinar session . We're just gonna l…" at bounding box center [366, 404] width 158 height 493
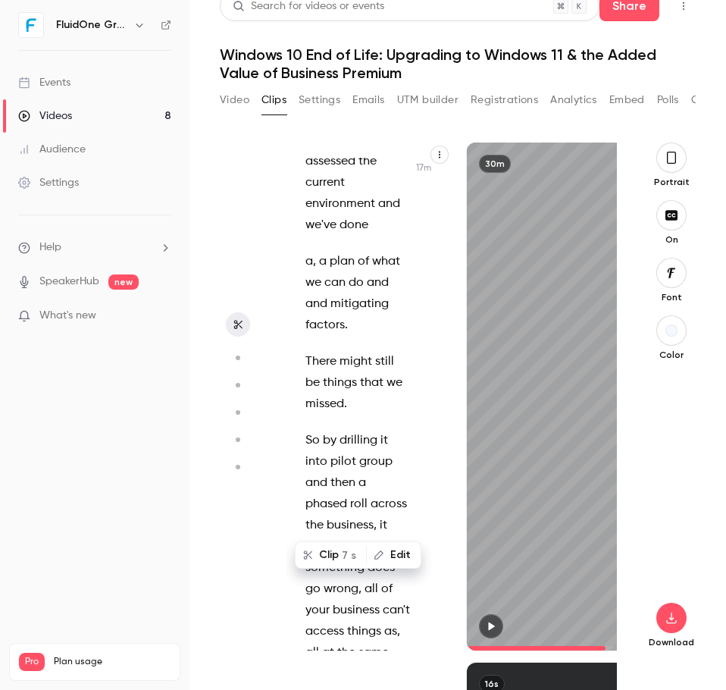
scroll to position [24933, 0]
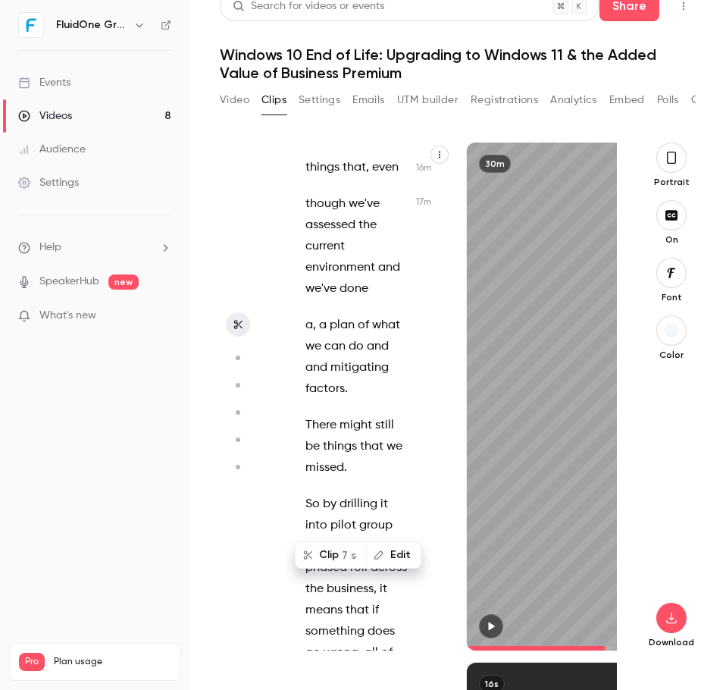
copy p "and that's basically been my role for the last 3 years , so if anybody does wan…"
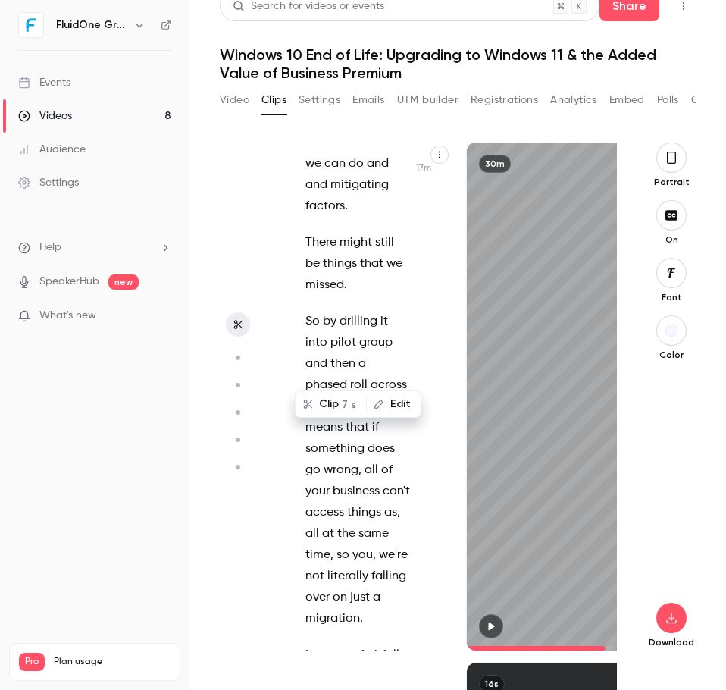
scroll to position [25236, 0]
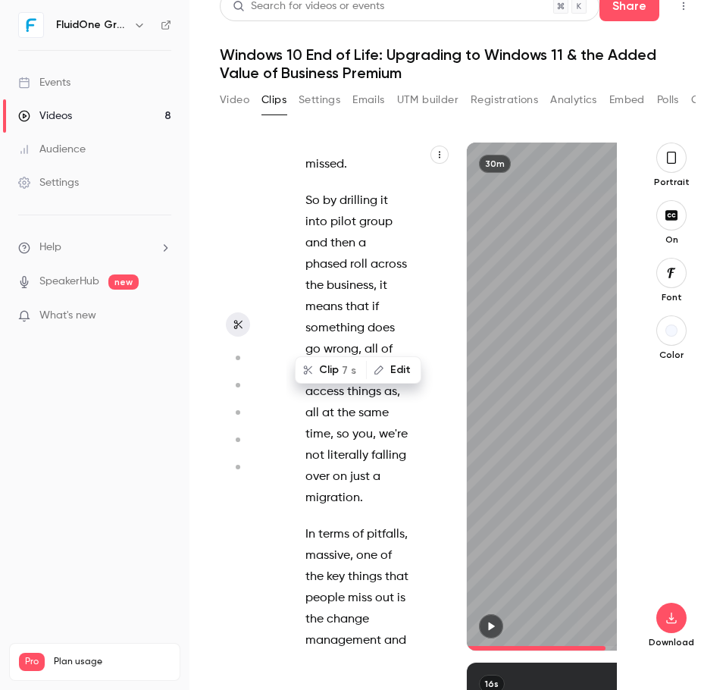
click at [293, 428] on div "Good morning everybody , welcome to [DATE] webinar session . We're just gonna l…" at bounding box center [366, 404] width 158 height 493
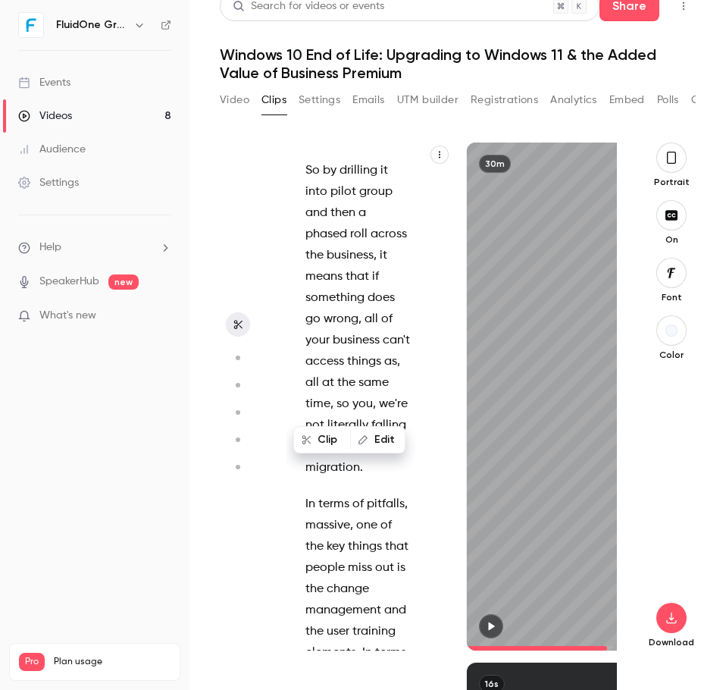
drag, startPoint x: 306, startPoint y: 334, endPoint x: 362, endPoint y: 520, distance: 194.1
click at [362, 520] on div "Good morning everybody , welcome to [DATE] webinar session . We're just gonna l…" at bounding box center [366, 404] width 158 height 493
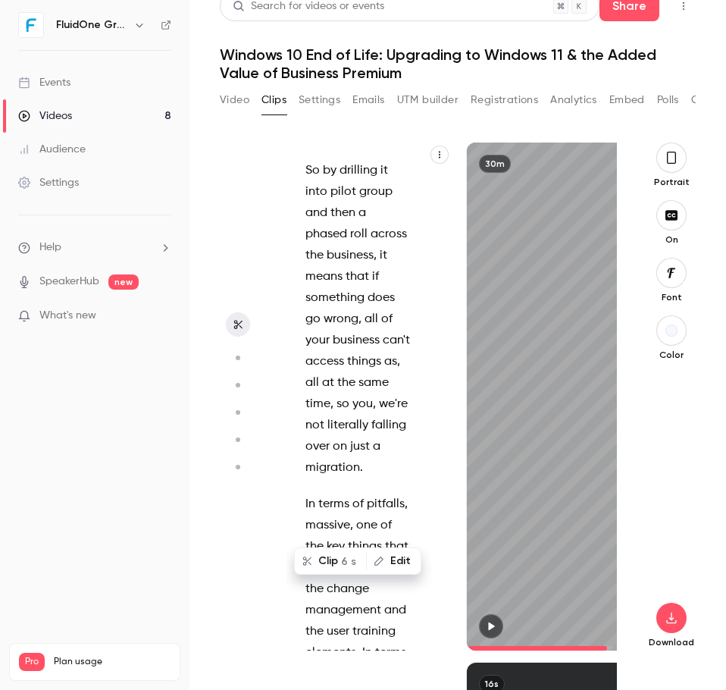
type input "*****"
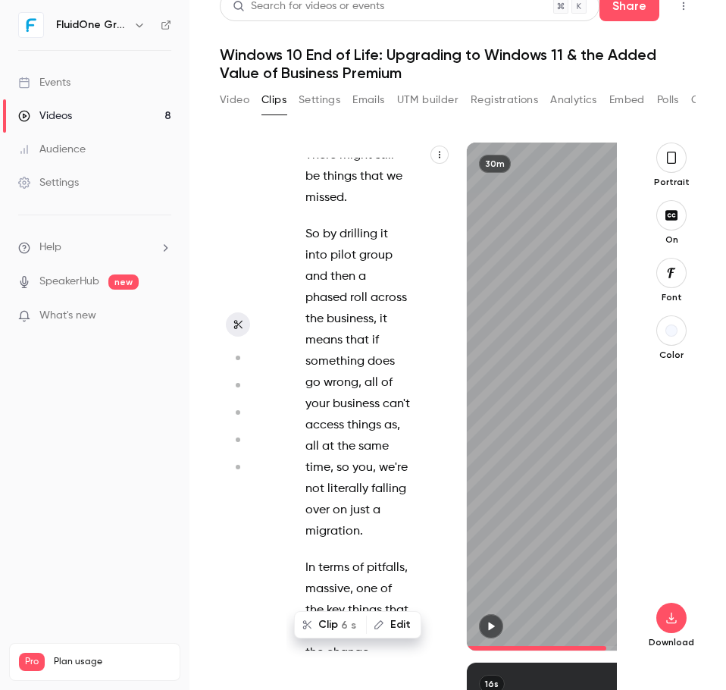
copy div "It just could be worthwhile thinking about when doing device refreshes as part …"
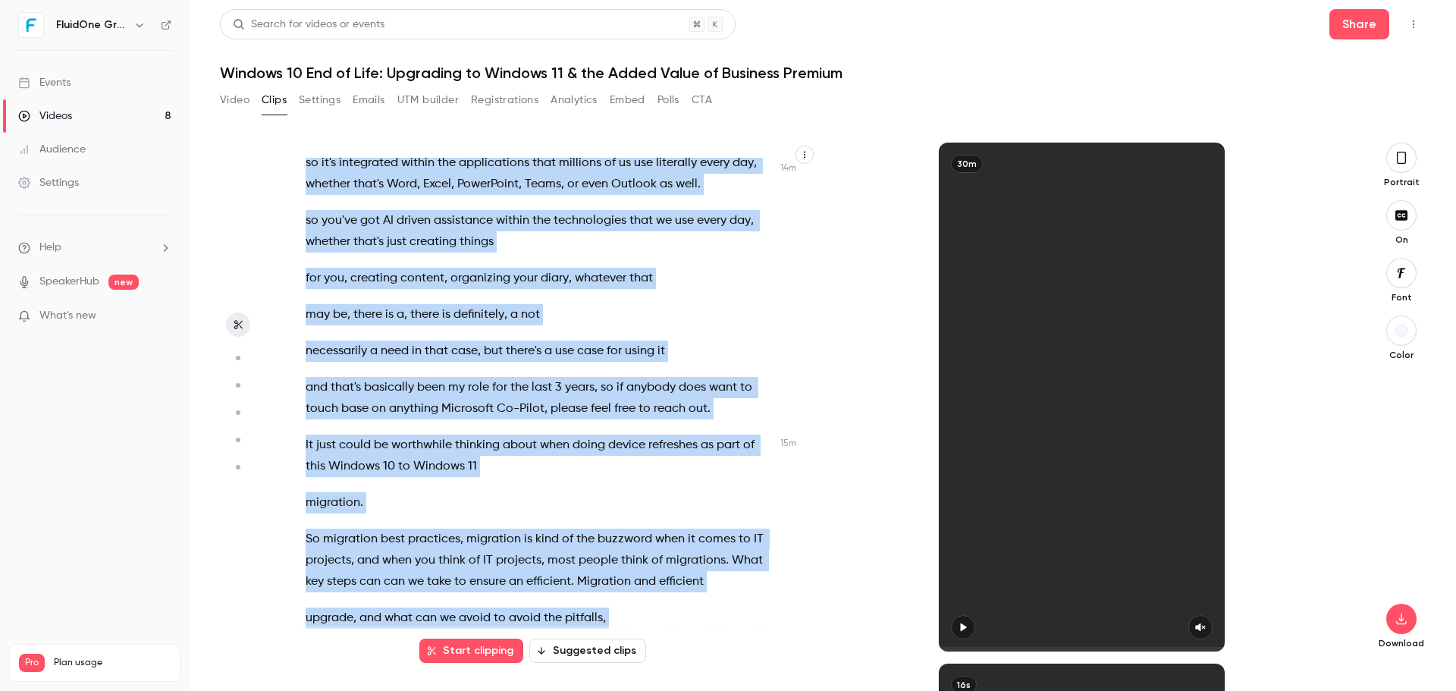
scroll to position [7439, 0]
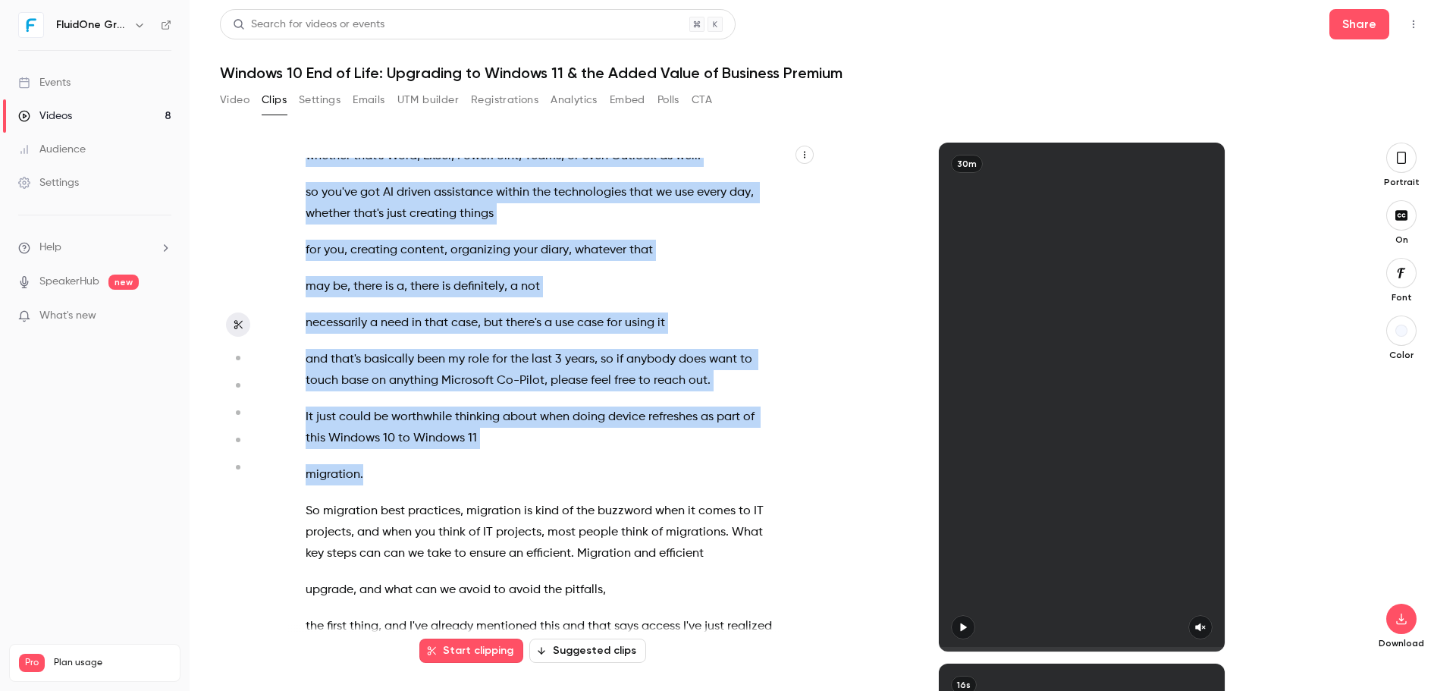
drag, startPoint x: 679, startPoint y: 351, endPoint x: 431, endPoint y: 486, distance: 282.3
click at [431, 486] on div "Good morning everybody , welcome to [DATE] webinar session . We're just gonna l…" at bounding box center [548, 405] width 522 height 494
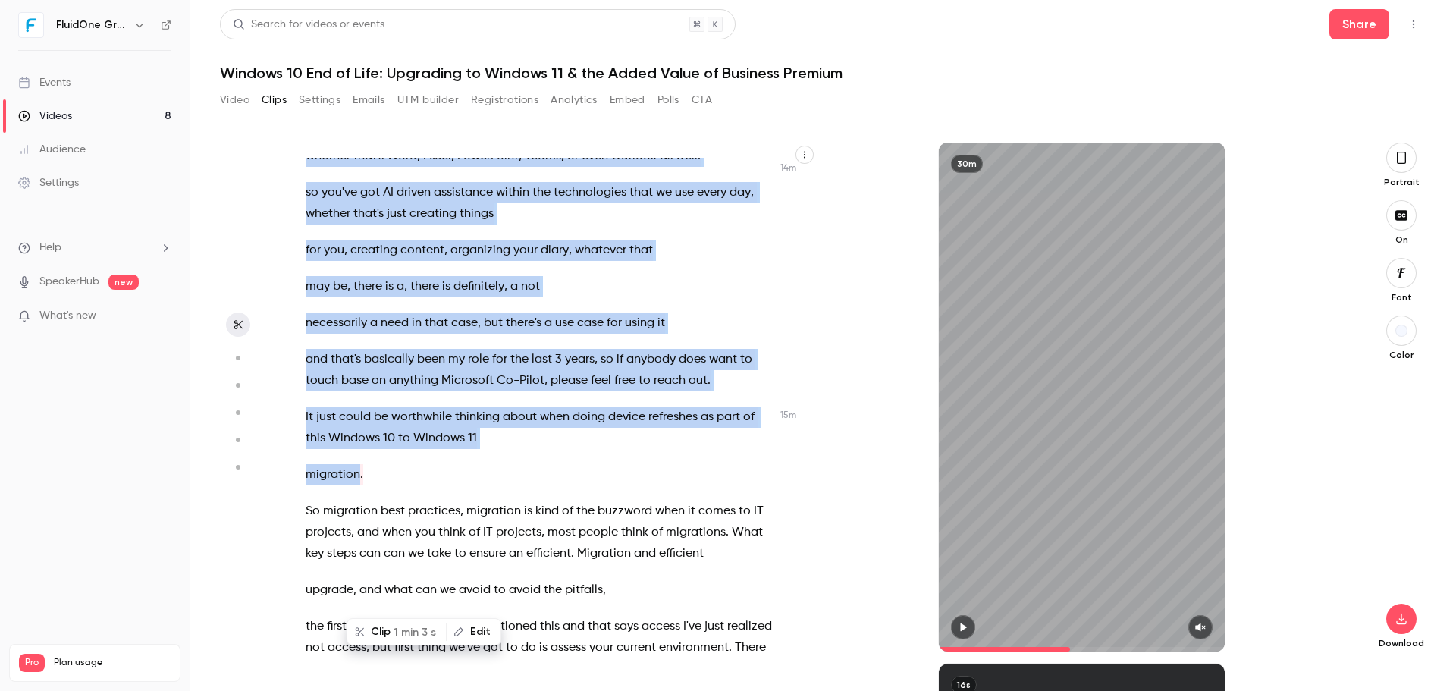
scroll to position [6923, 0]
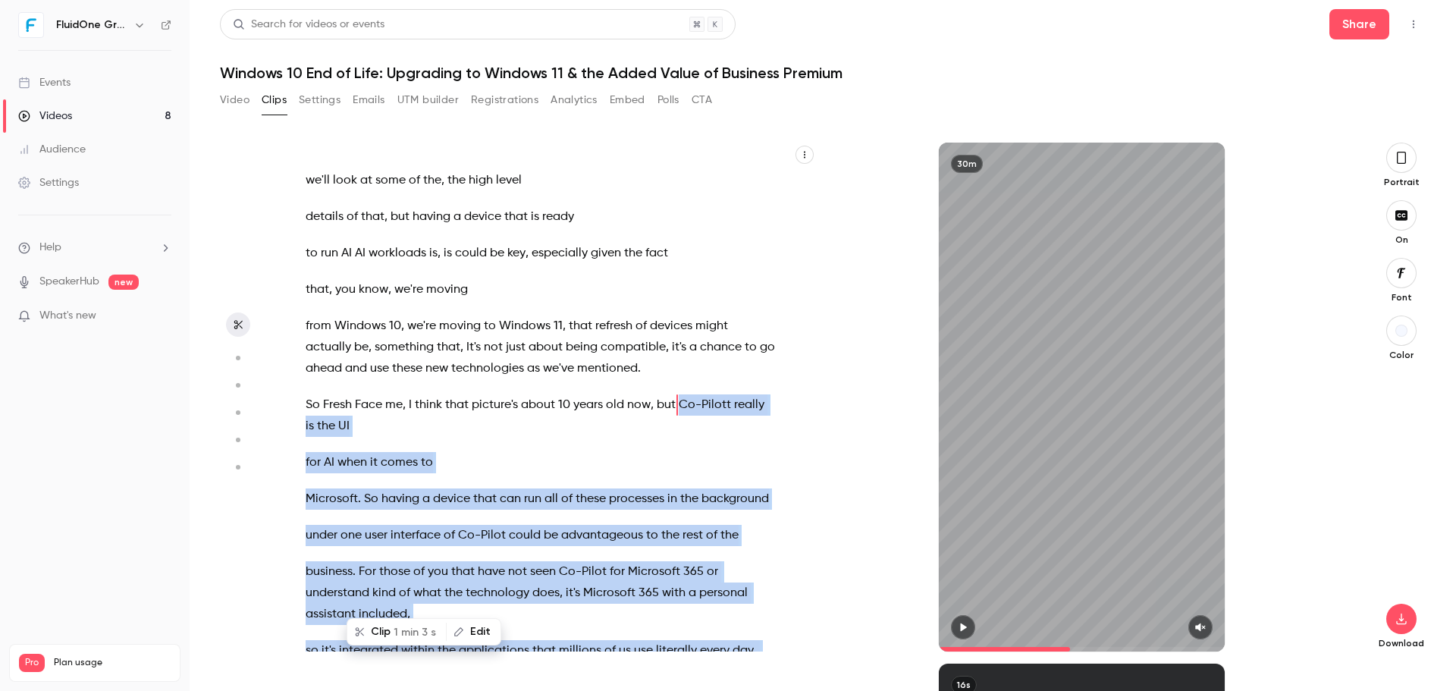
click at [409, 632] on span "1 min 3 s" at bounding box center [415, 632] width 42 height 16
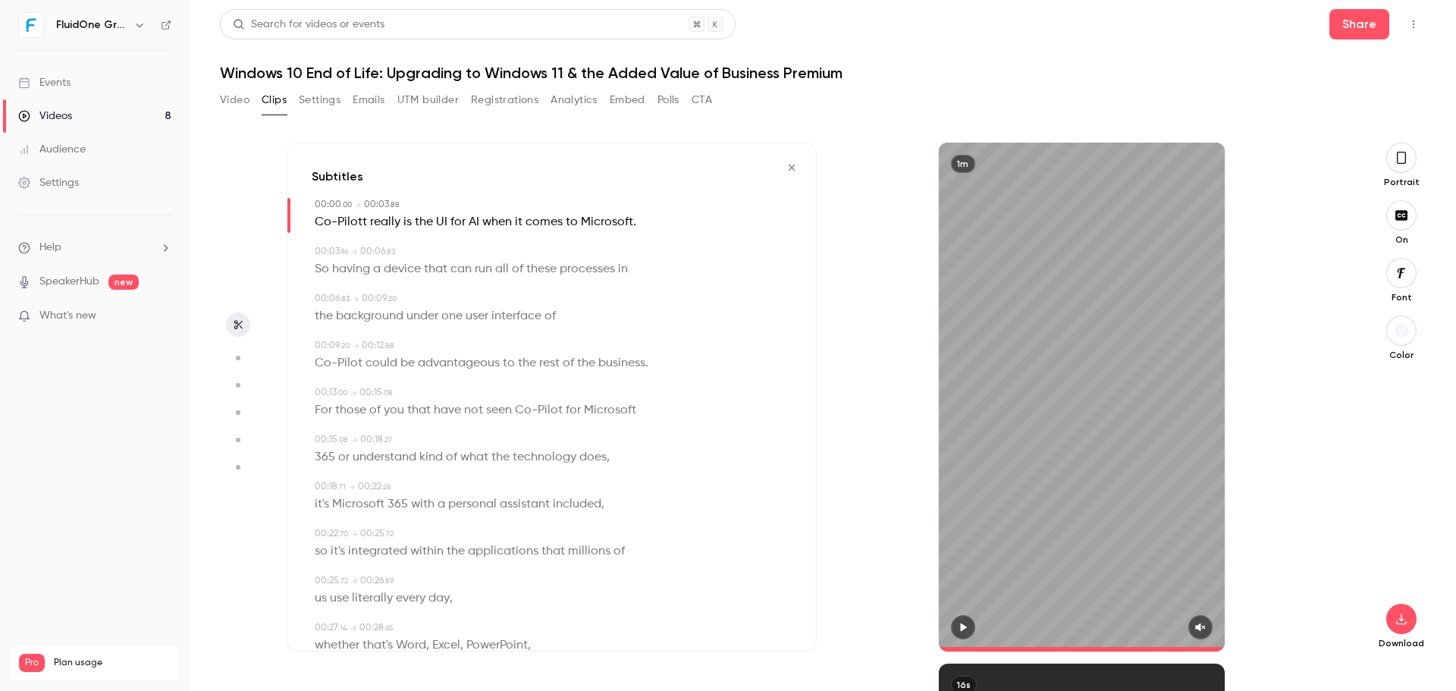
type input "*"
click at [363, 221] on span "Co-Pilott" at bounding box center [341, 222] width 52 height 21
click at [333, 247] on button "Edit" at bounding box center [335, 250] width 52 height 24
type input "*******"
click at [463, 253] on button "Replace" at bounding box center [465, 255] width 68 height 30
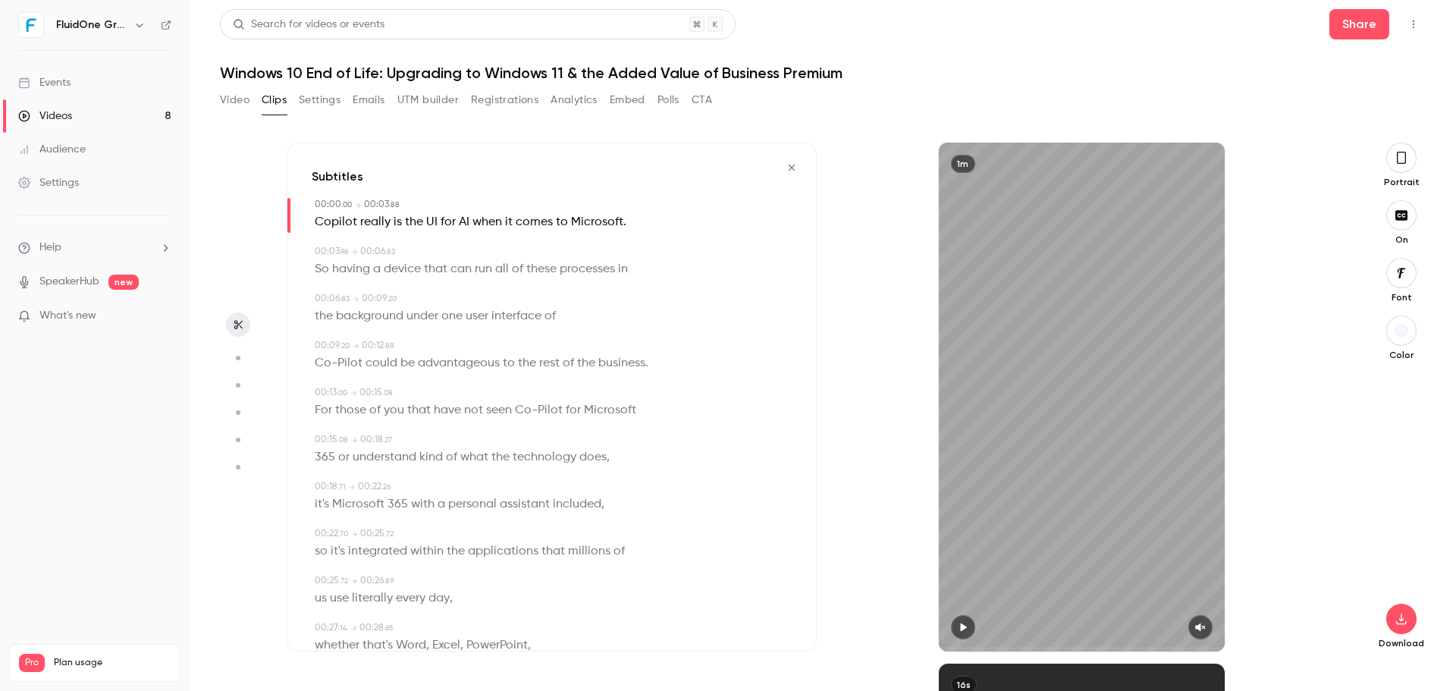
click at [344, 361] on span "Co-Pilot" at bounding box center [339, 363] width 48 height 21
type input "***"
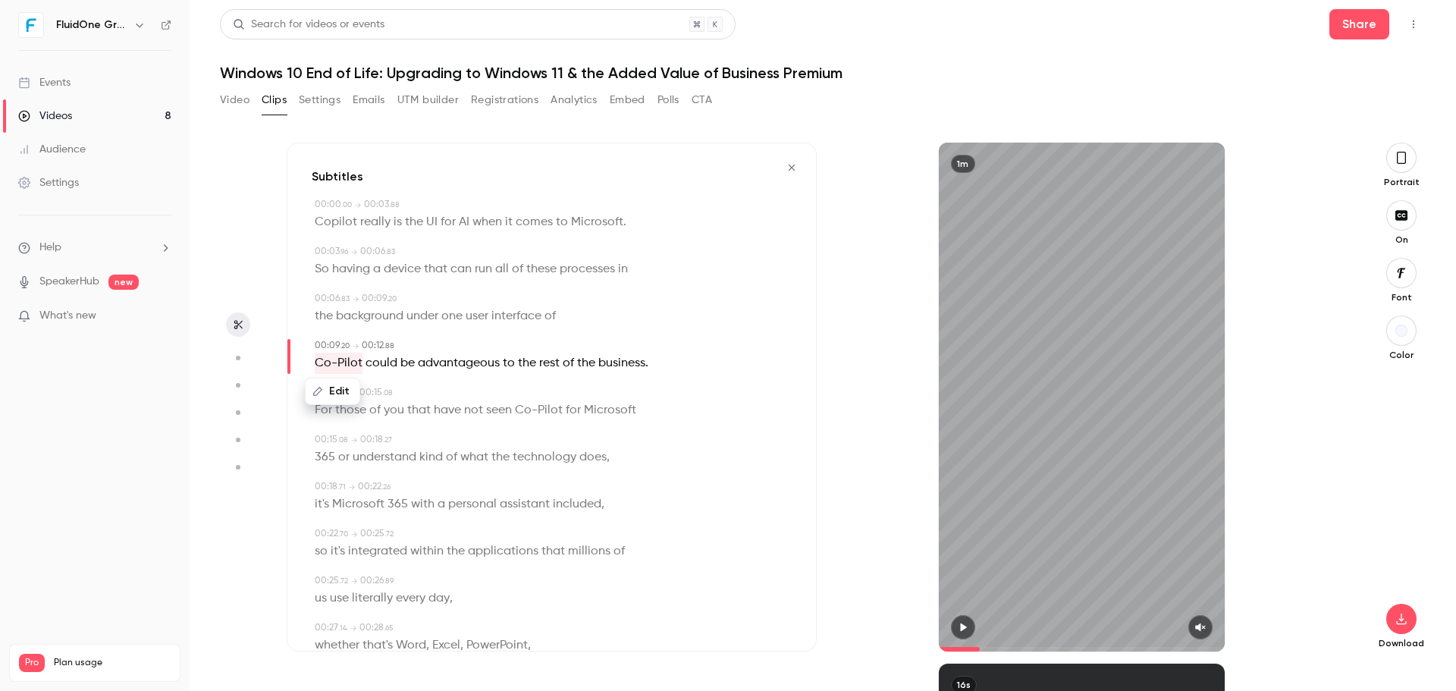
click at [338, 388] on button "Edit" at bounding box center [332, 391] width 52 height 24
type input "*******"
click at [456, 394] on button "Replace" at bounding box center [465, 396] width 68 height 30
click at [529, 410] on span "Co-Pilot" at bounding box center [539, 410] width 48 height 21
type input "**"
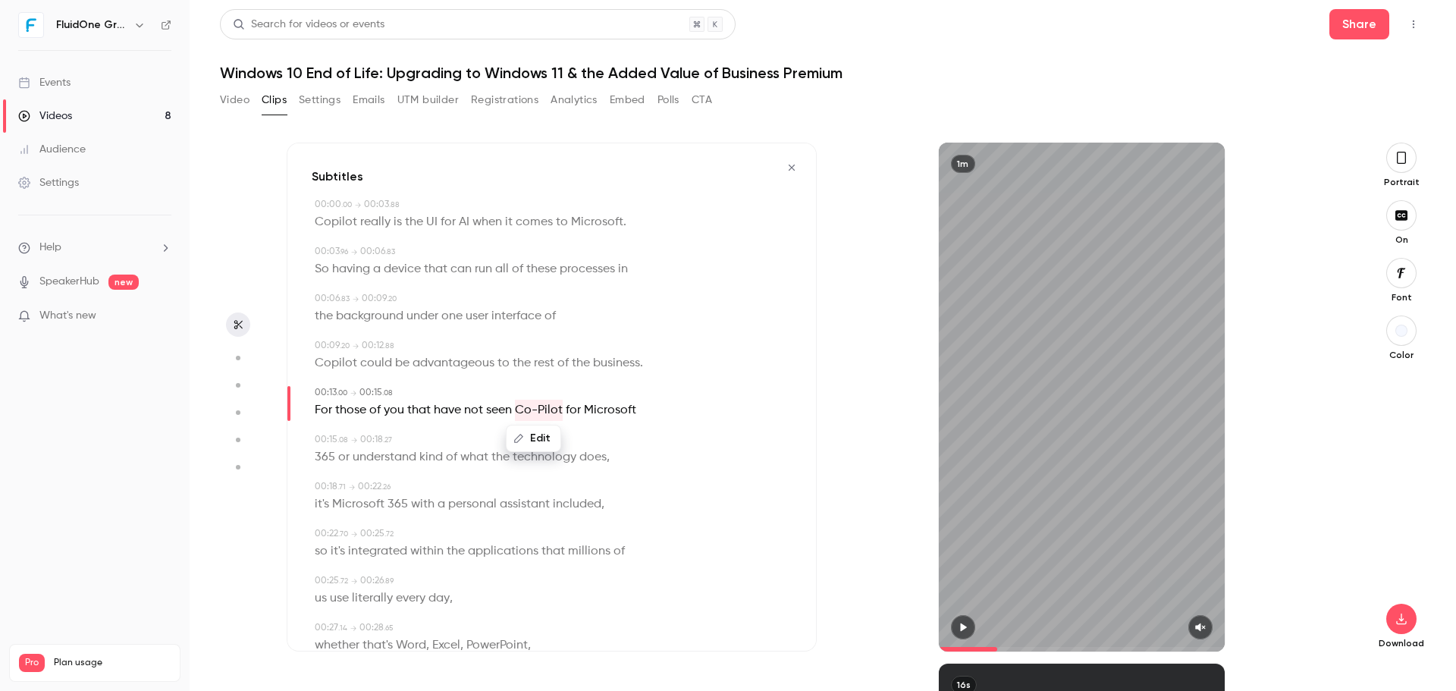
click at [533, 434] on button "Edit" at bounding box center [533, 438] width 52 height 24
type input "*******"
click at [596, 448] on button "Replace" at bounding box center [609, 443] width 68 height 30
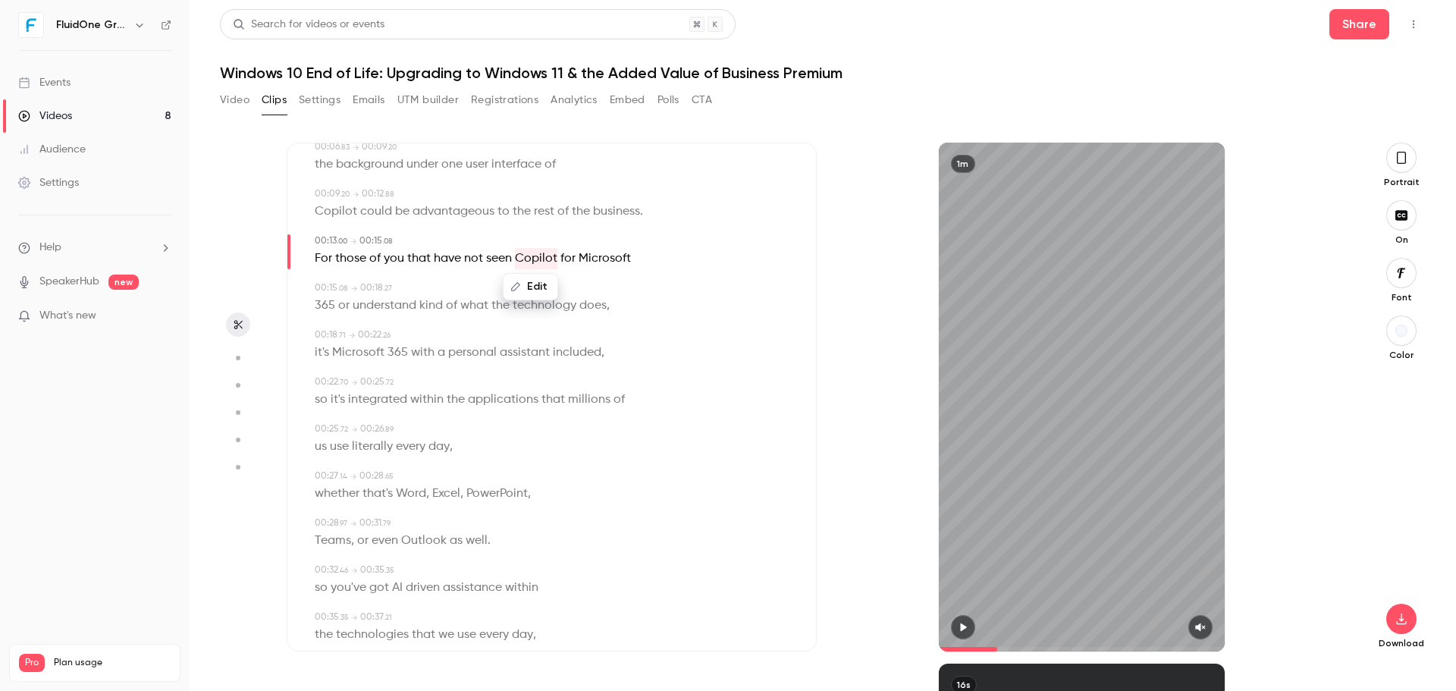
scroll to position [227, 0]
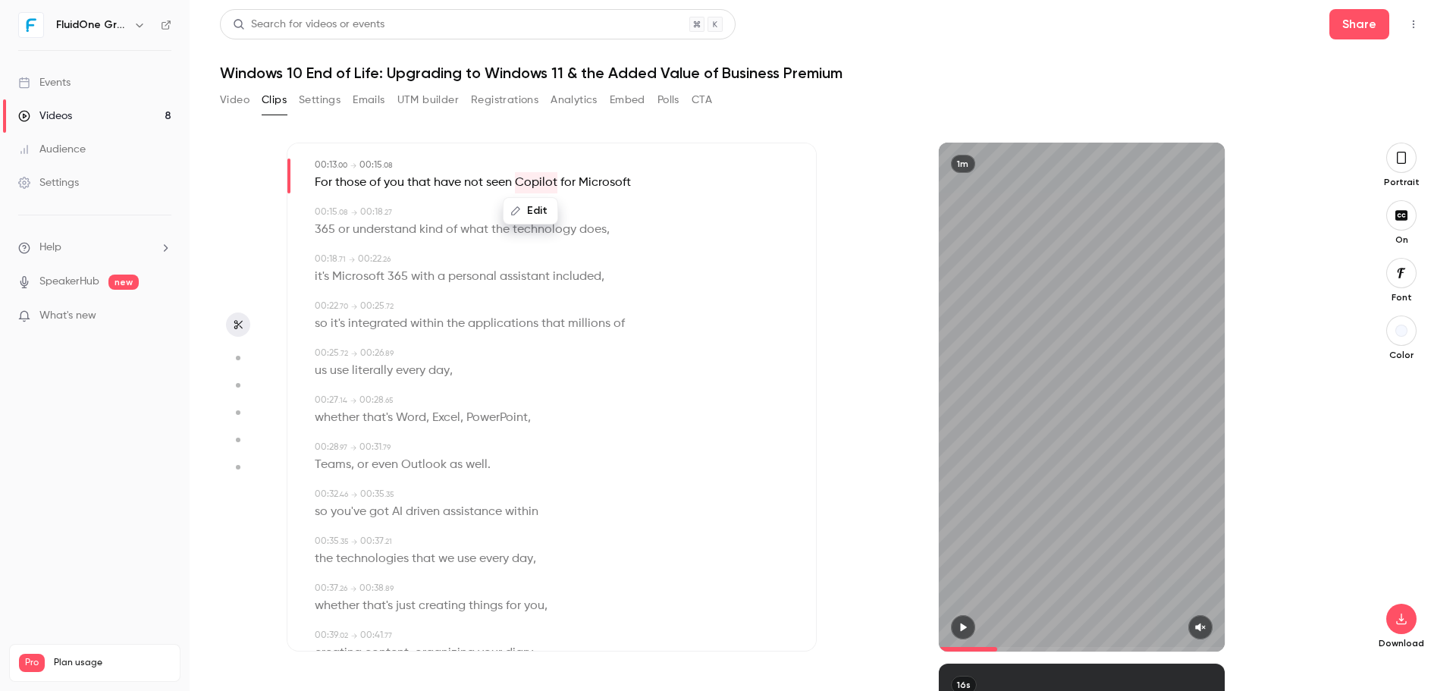
click at [345, 508] on span "you've" at bounding box center [349, 511] width 36 height 21
type input "****"
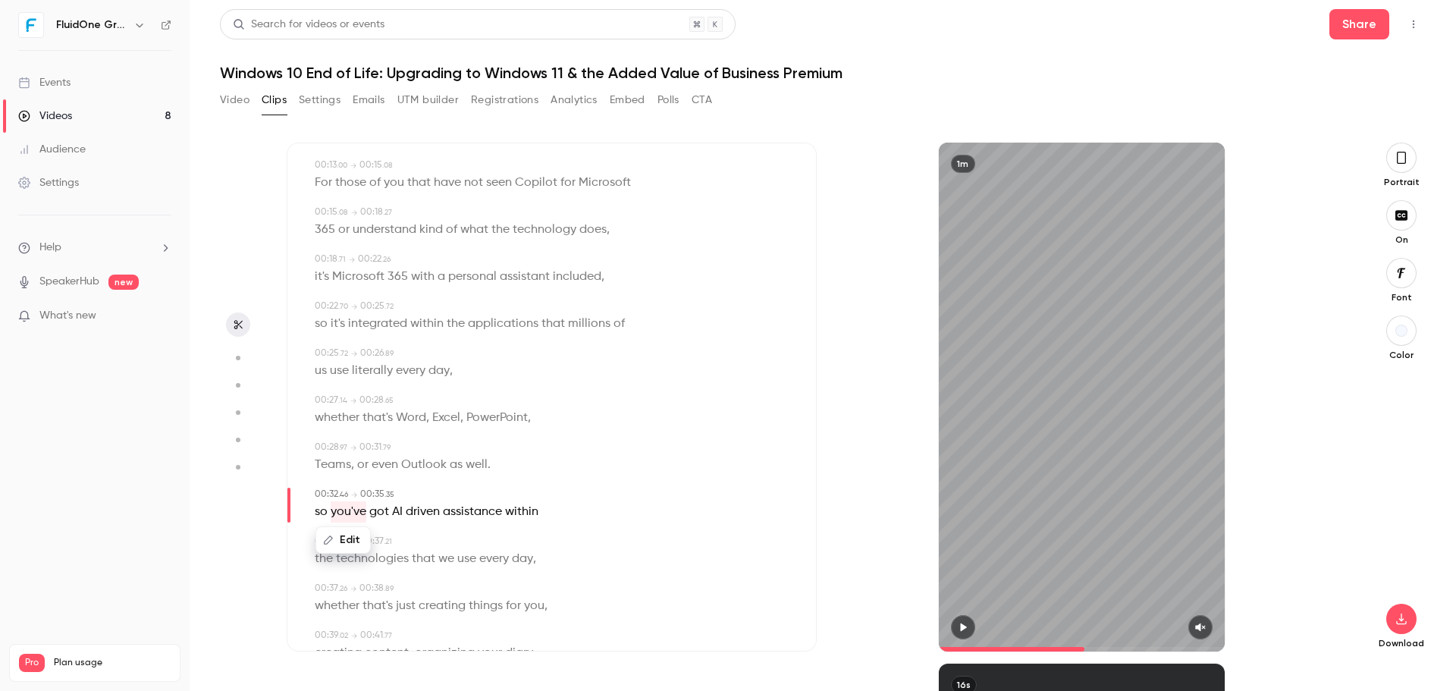
click at [322, 508] on span "so" at bounding box center [321, 511] width 13 height 21
click at [320, 529] on button "Edit" at bounding box center [316, 540] width 52 height 24
type input "**"
click at [457, 535] on button "Replace" at bounding box center [465, 545] width 68 height 30
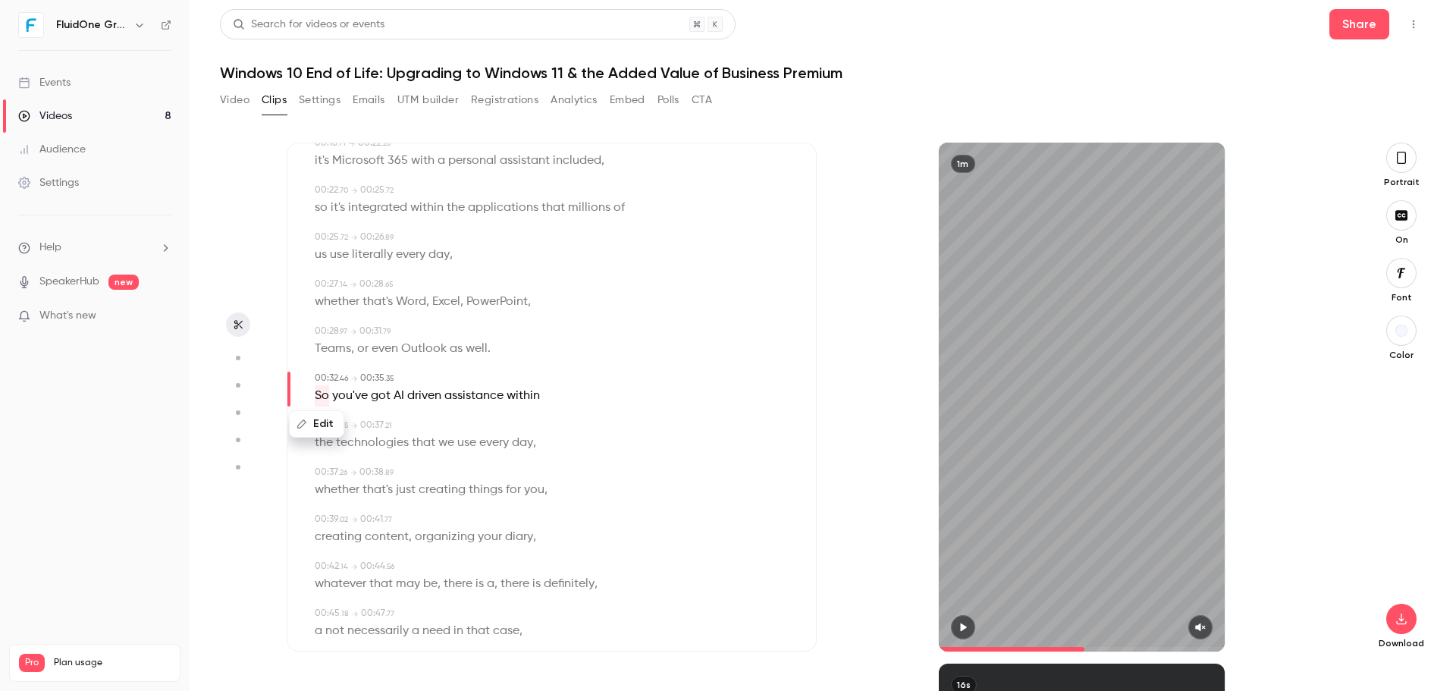
scroll to position [379, 0]
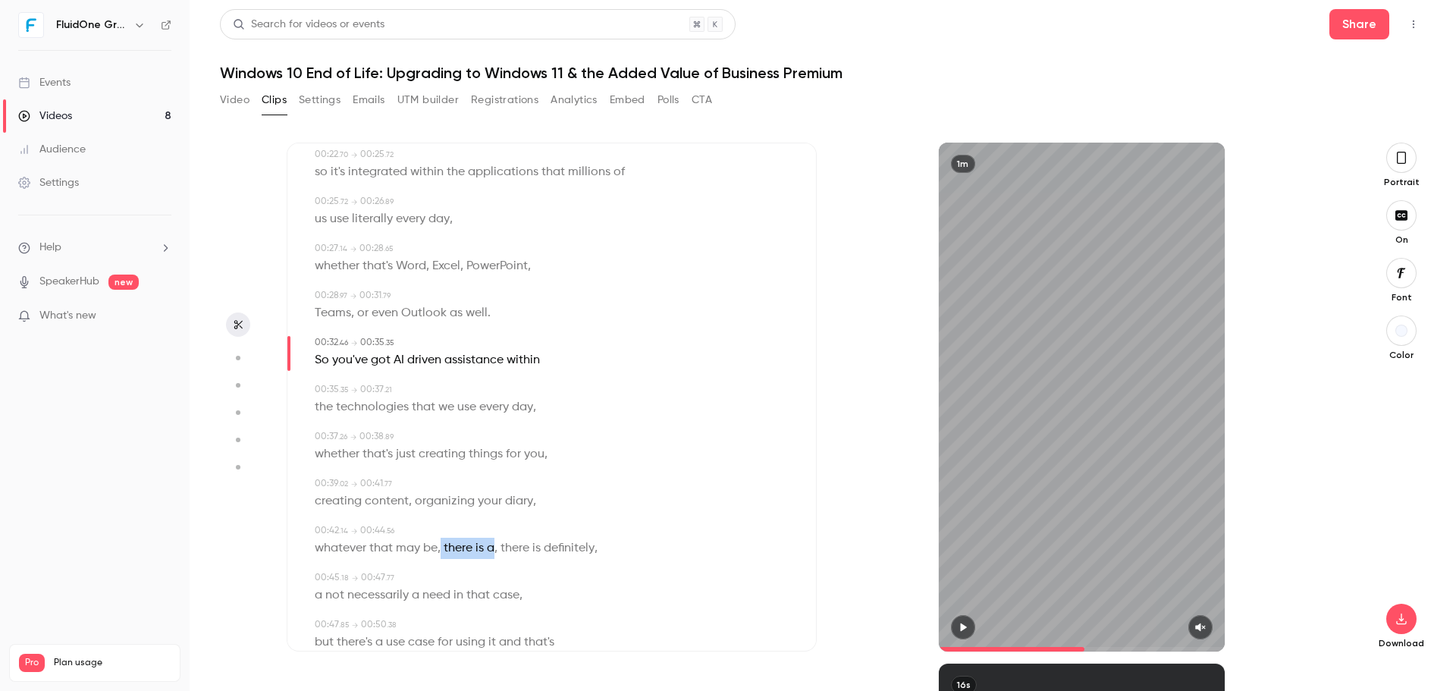
drag, startPoint x: 441, startPoint y: 545, endPoint x: 494, endPoint y: 546, distance: 53.1
click at [494, 546] on p "whatever that may be , there is a , there is definitely ," at bounding box center [456, 548] width 283 height 21
type input "****"
click at [494, 572] on button "Edit" at bounding box center [486, 576] width 52 height 24
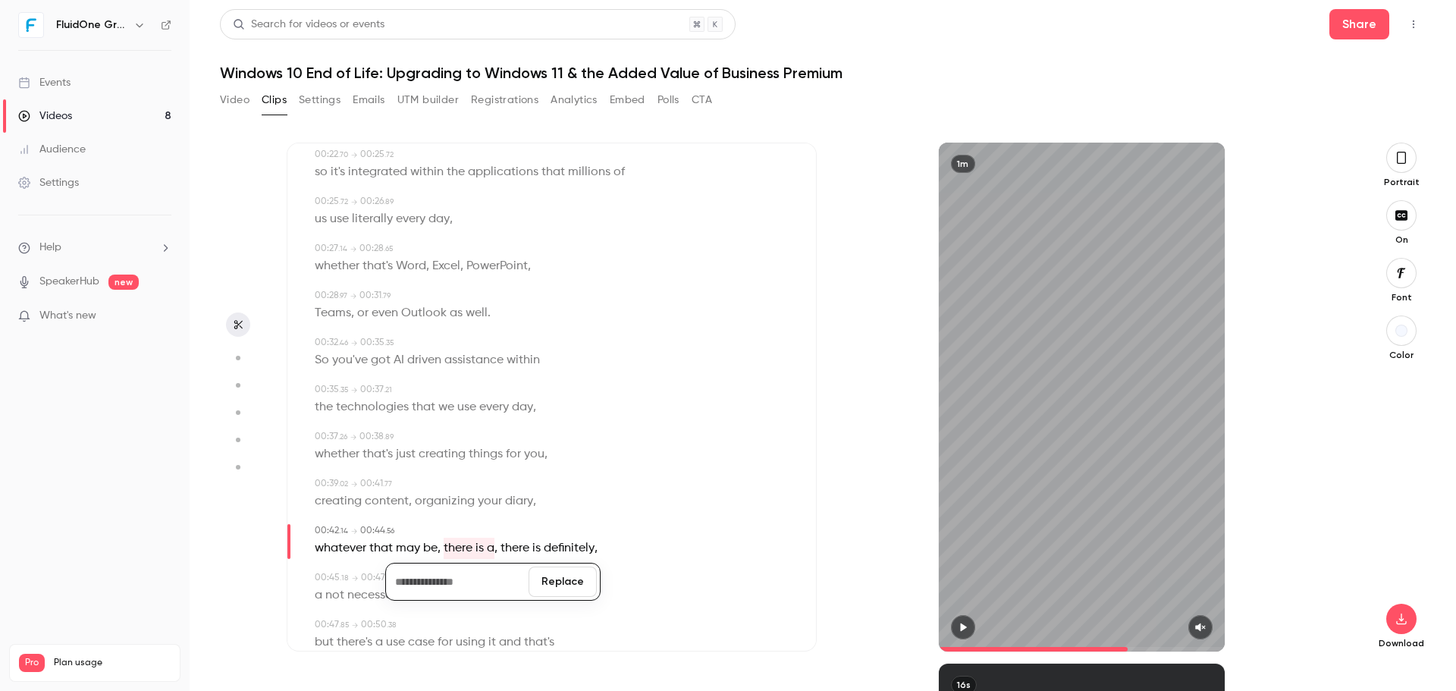
click at [566, 574] on button "Replace" at bounding box center [563, 581] width 68 height 30
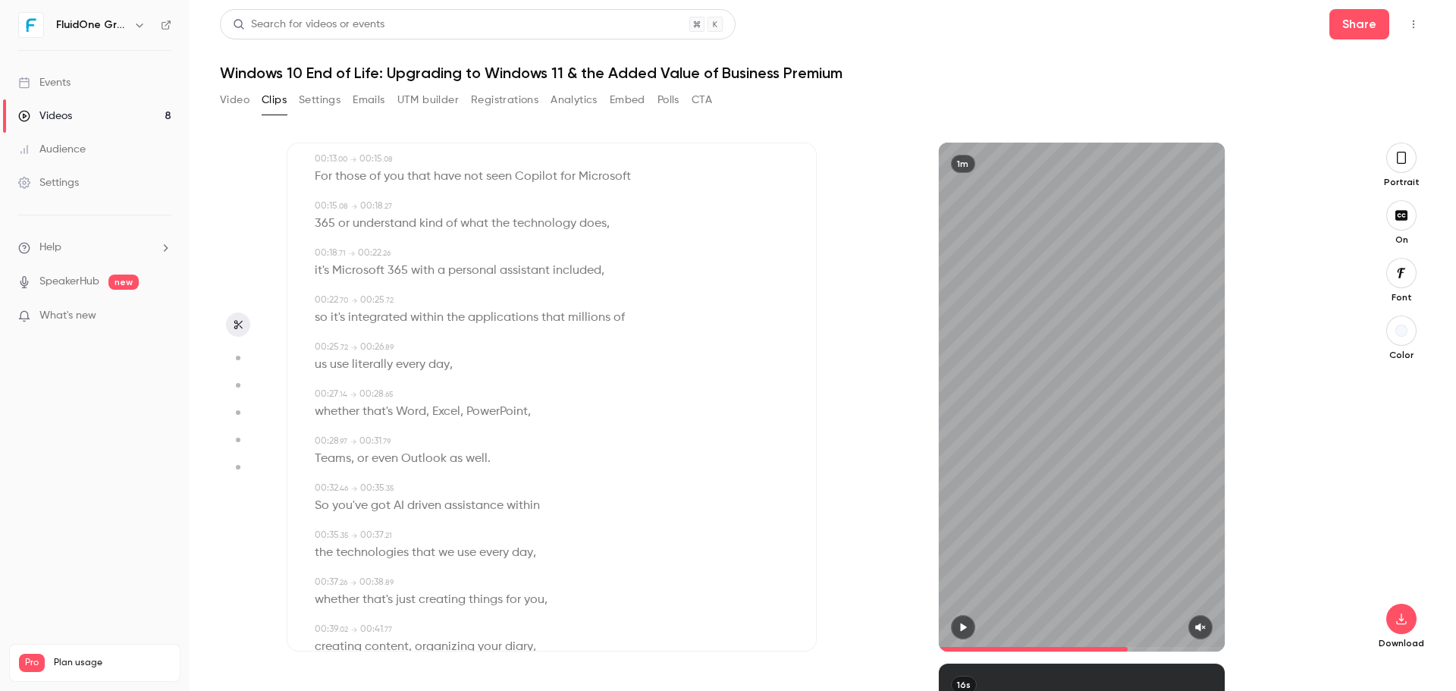
scroll to position [0, 0]
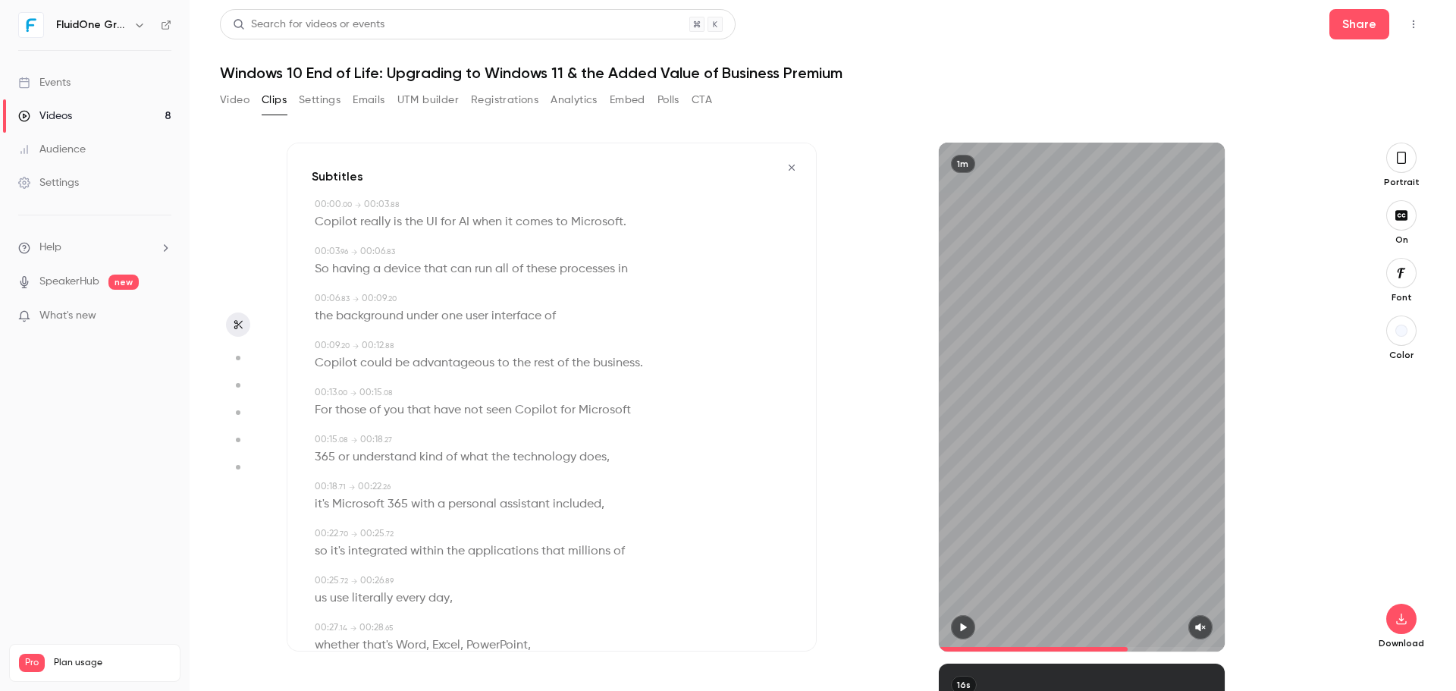
click at [1403, 168] on button "button" at bounding box center [1401, 158] width 30 height 30
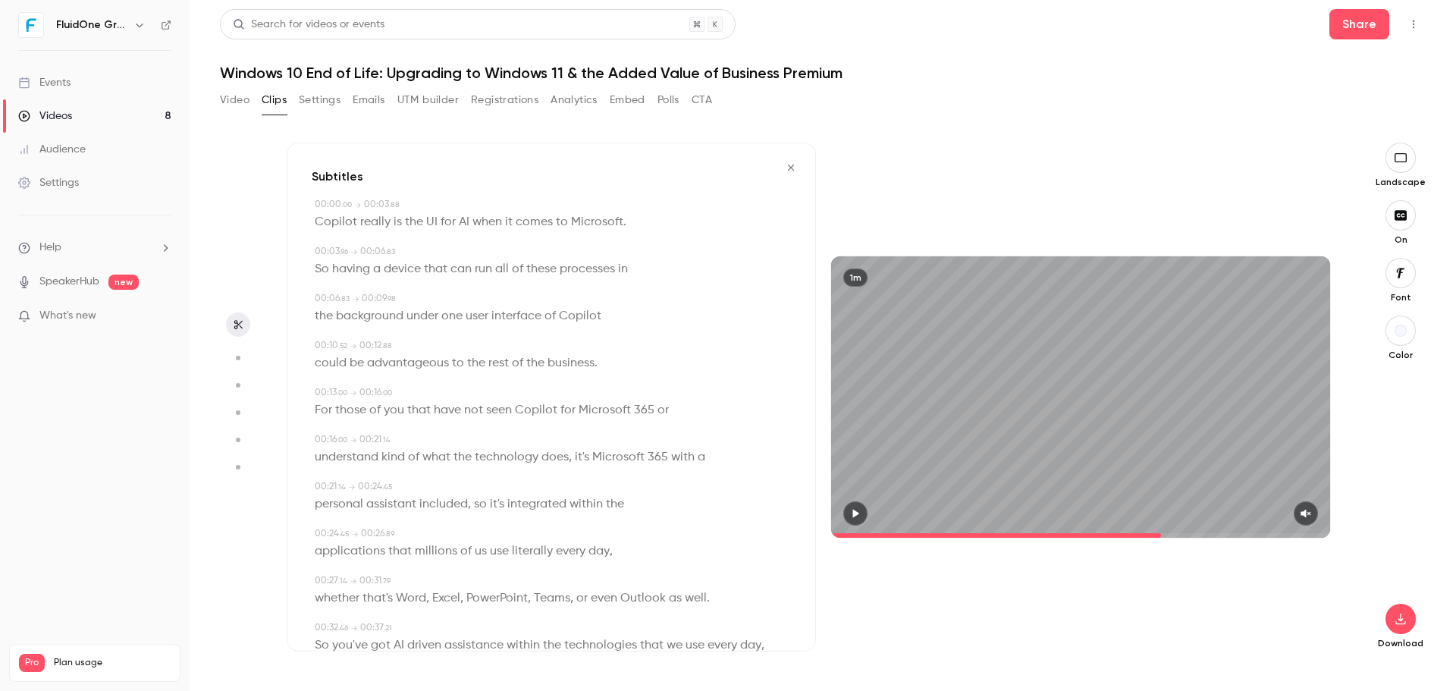
click at [1406, 598] on div "Download" at bounding box center [1401, 511] width 50 height 276
click at [1402, 614] on icon "button" at bounding box center [1401, 619] width 18 height 12
drag, startPoint x: 855, startPoint y: 508, endPoint x: 1087, endPoint y: 538, distance: 233.9
click at [855, 509] on div at bounding box center [728, 345] width 1456 height 691
drag, startPoint x: 1162, startPoint y: 537, endPoint x: 677, endPoint y: 510, distance: 485.3
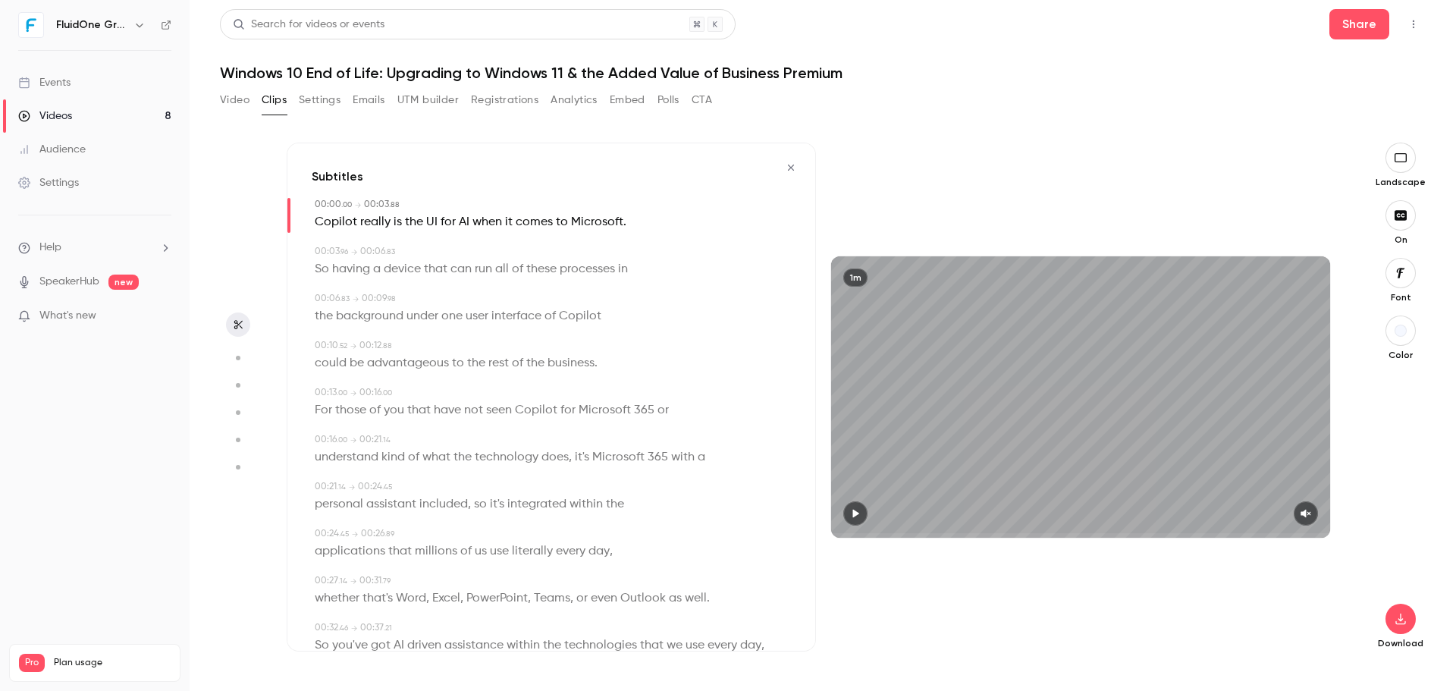
click at [677, 510] on div "Subtitles 00:00 . 00 → 00:03 . 88 Copilot really is the UI for AI when it comes…" at bounding box center [816, 397] width 1059 height 509
click at [868, 513] on div at bounding box center [1080, 513] width 499 height 24
click at [852, 510] on icon "button" at bounding box center [855, 513] width 12 height 11
click at [1303, 511] on icon "button" at bounding box center [1306, 513] width 12 height 11
click at [855, 513] on icon "button" at bounding box center [855, 513] width 12 height 11
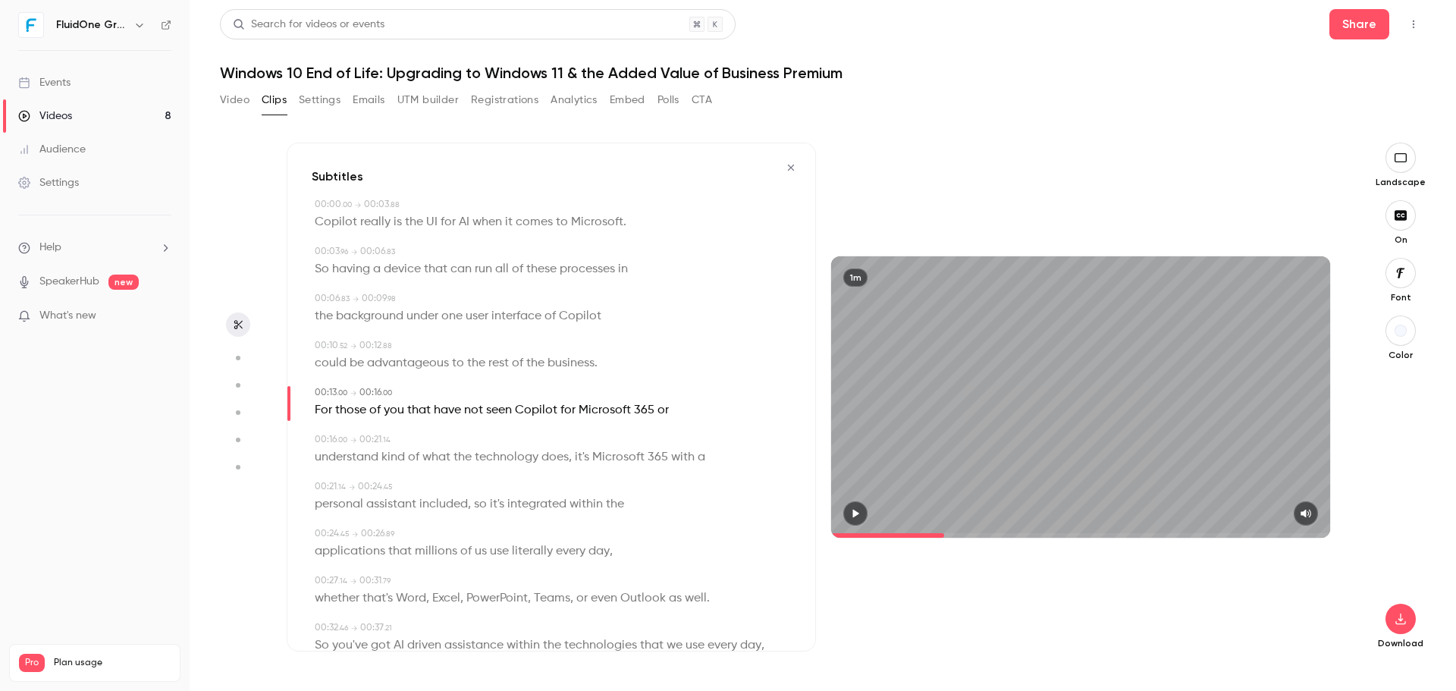
click at [596, 315] on span "Copilot" at bounding box center [580, 316] width 42 height 21
type input "***"
click at [581, 344] on button "Edit" at bounding box center [575, 344] width 52 height 24
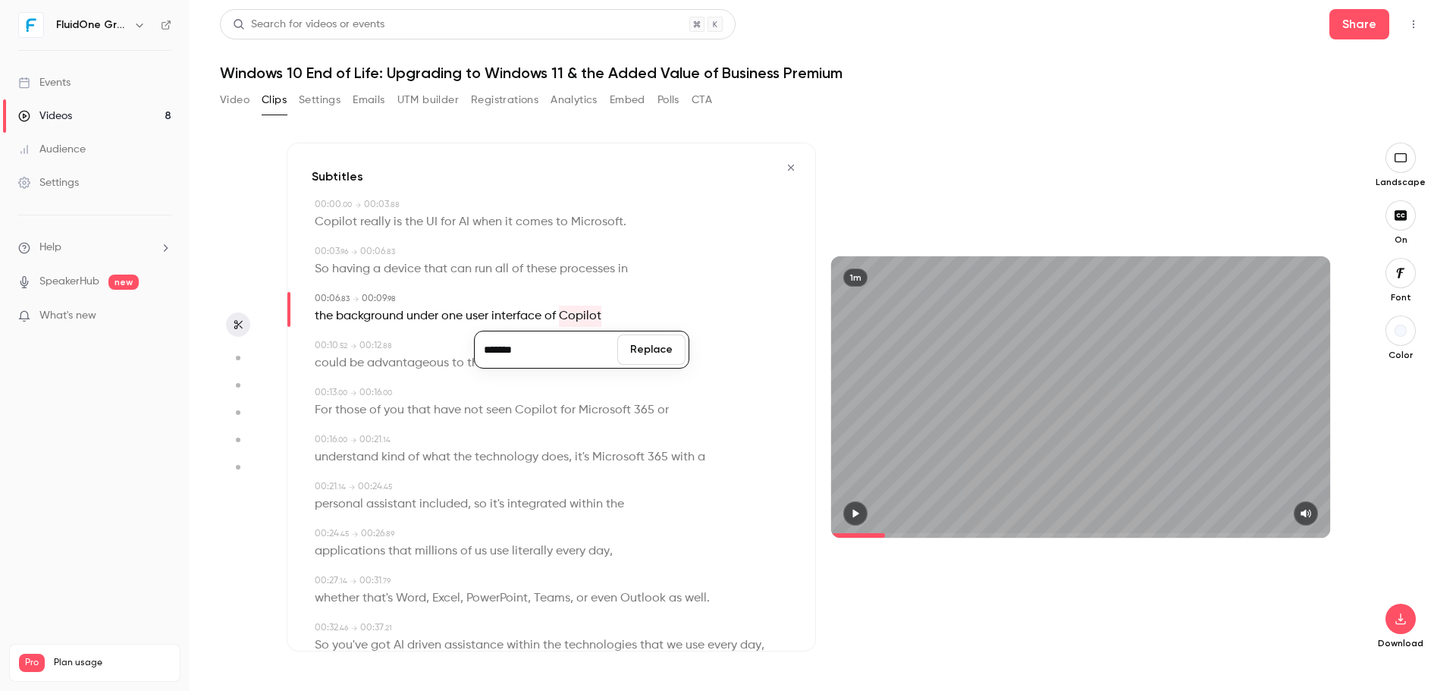
click at [562, 356] on input "*******" at bounding box center [546, 349] width 136 height 30
type input "********"
click at [626, 340] on button "Replace" at bounding box center [651, 349] width 68 height 30
click at [854, 510] on icon "button" at bounding box center [856, 513] width 6 height 8
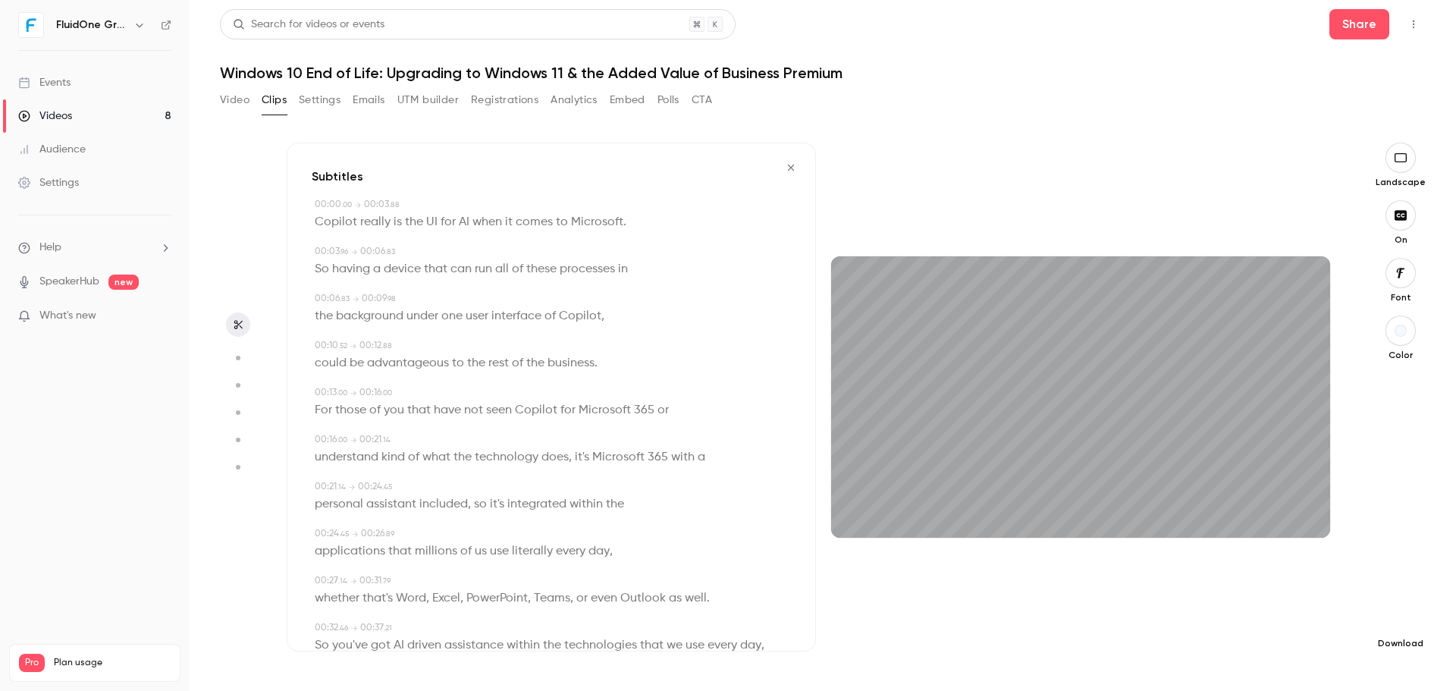
click at [1398, 614] on icon "button" at bounding box center [1401, 619] width 18 height 12
click at [1263, 642] on span "Standard" at bounding box center [1287, 645] width 174 height 16
type input "****"
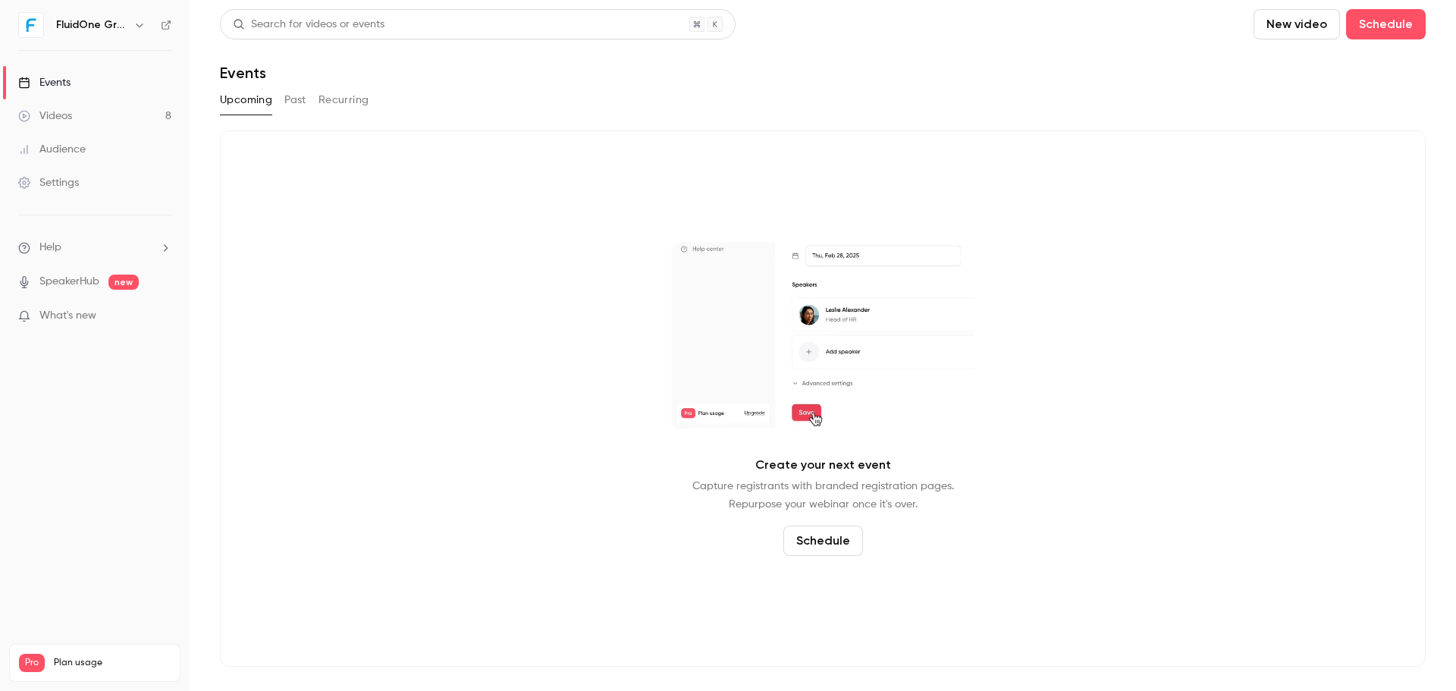
click at [293, 108] on button "Past" at bounding box center [295, 100] width 22 height 24
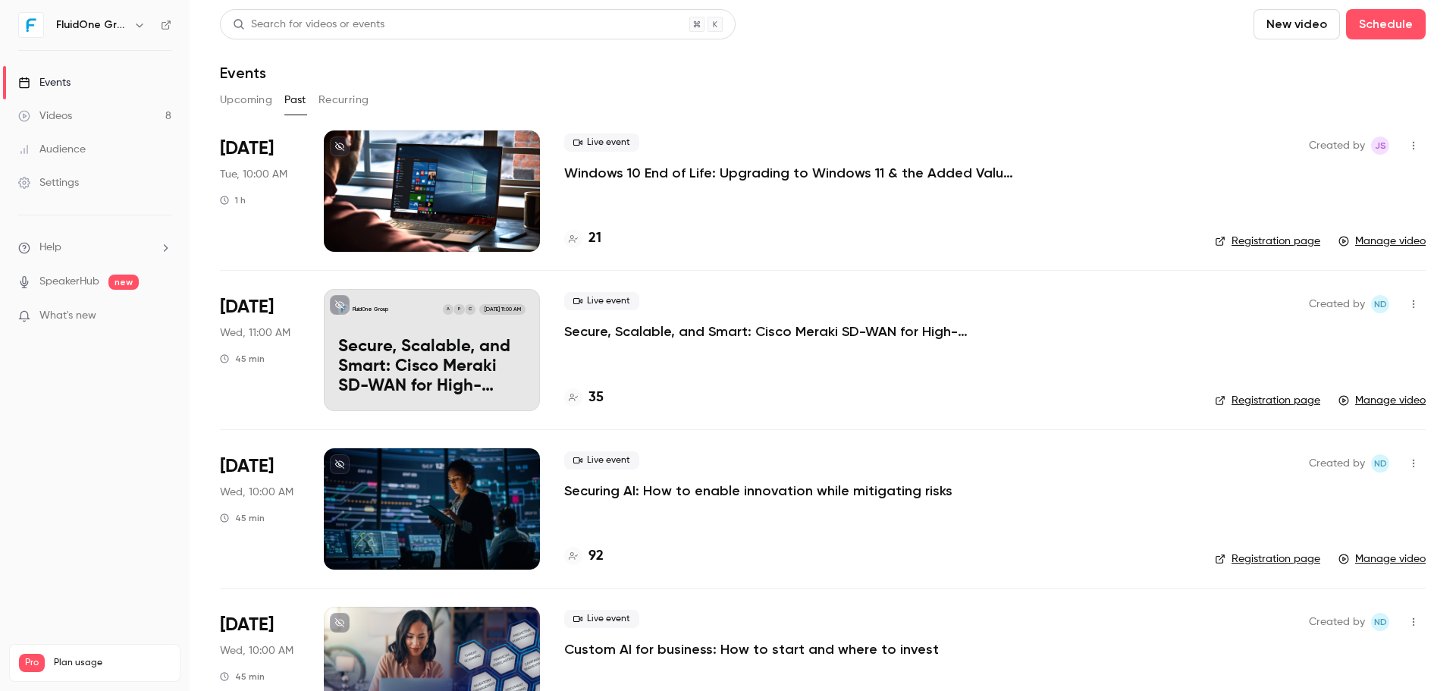
click at [383, 171] on div at bounding box center [432, 190] width 216 height 121
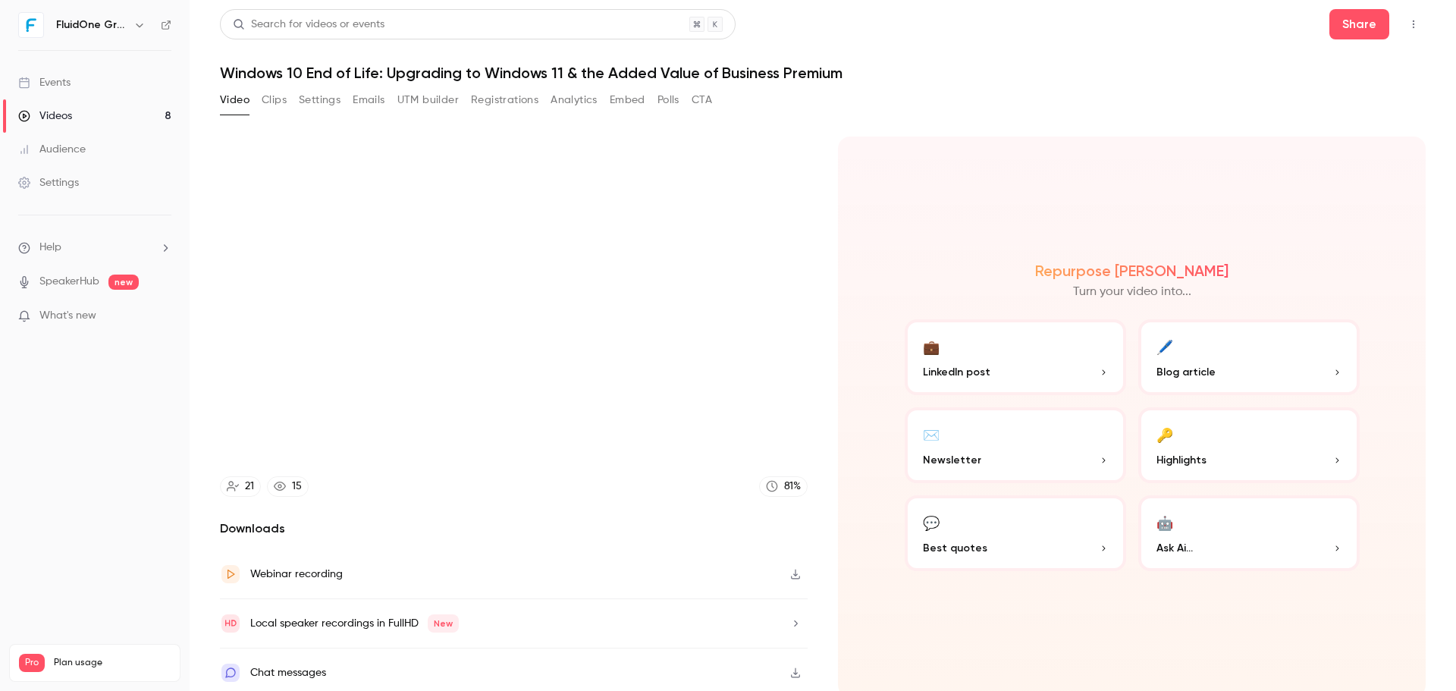
click at [272, 108] on button "Clips" at bounding box center [274, 100] width 25 height 24
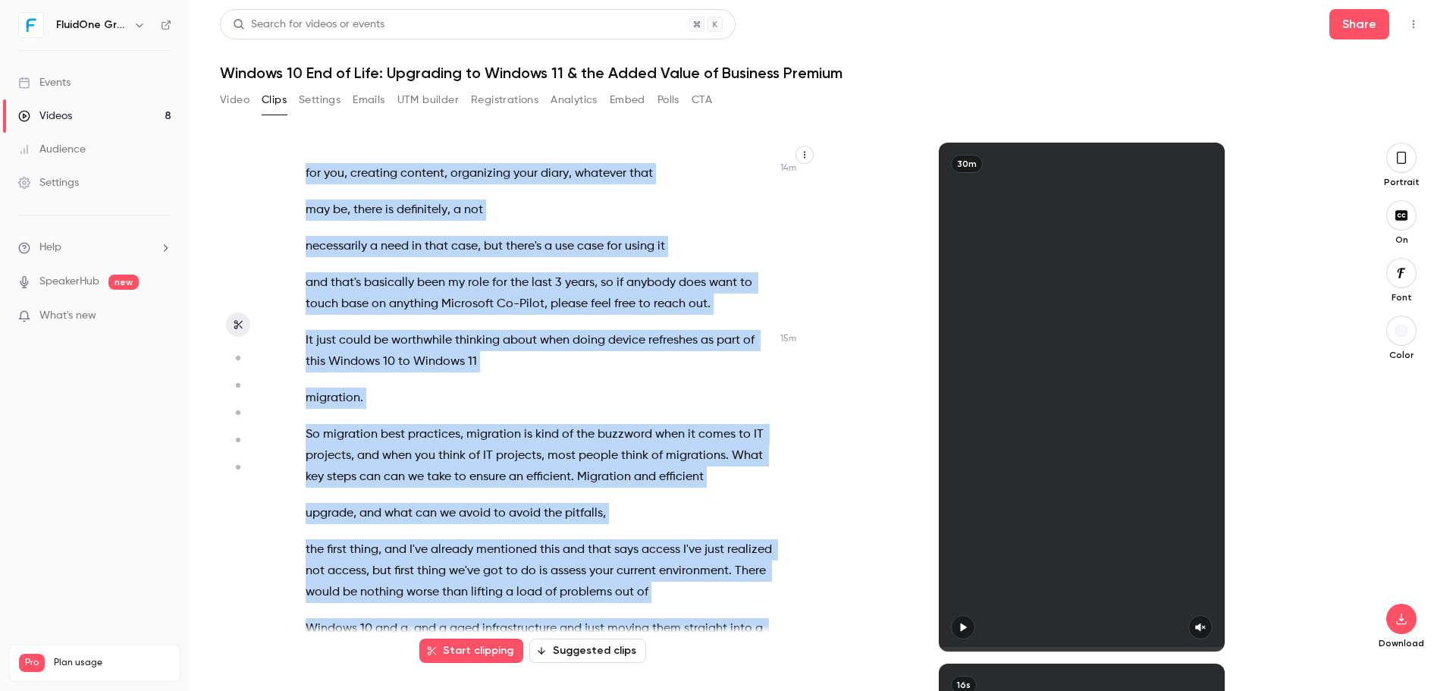
scroll to position [7559, 0]
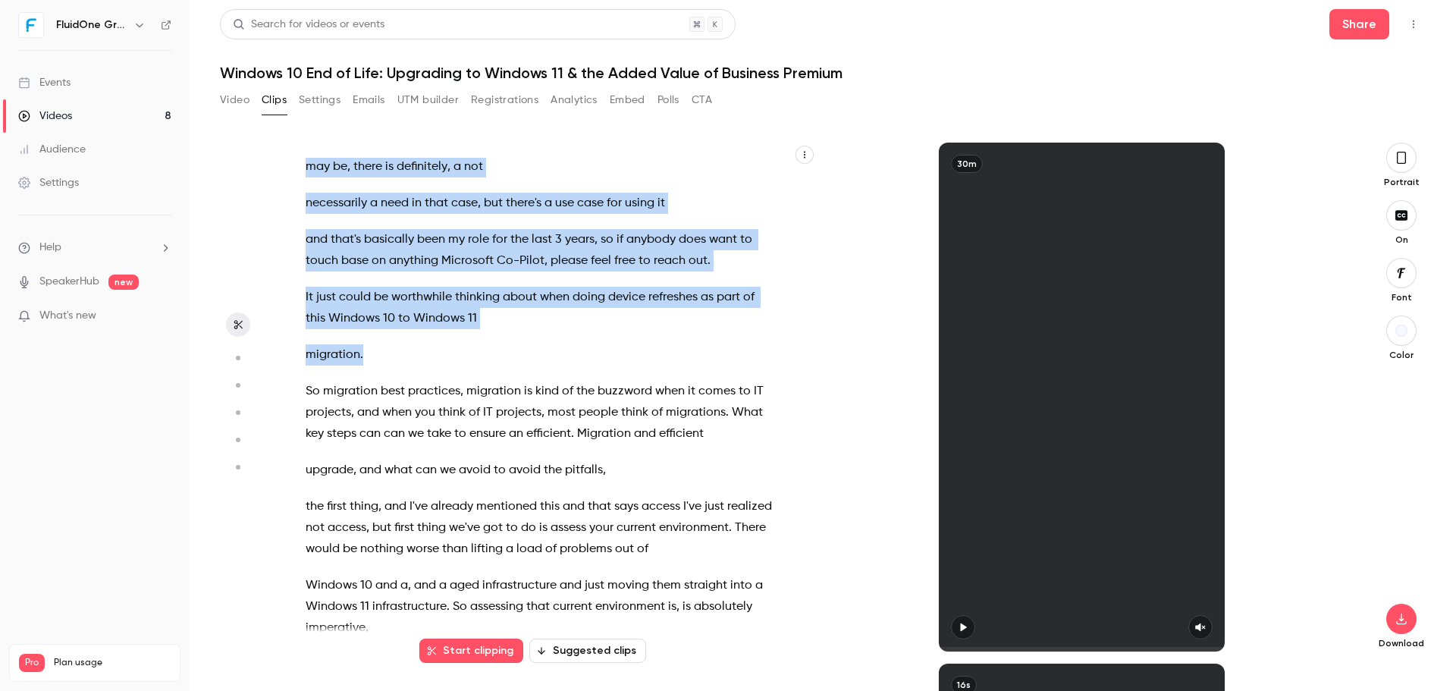
drag, startPoint x: 682, startPoint y: 275, endPoint x: 521, endPoint y: 365, distance: 184.7
click at [526, 365] on div "Good morning everybody , welcome to [DATE] webinar session . We're just gonna l…" at bounding box center [548, 405] width 522 height 494
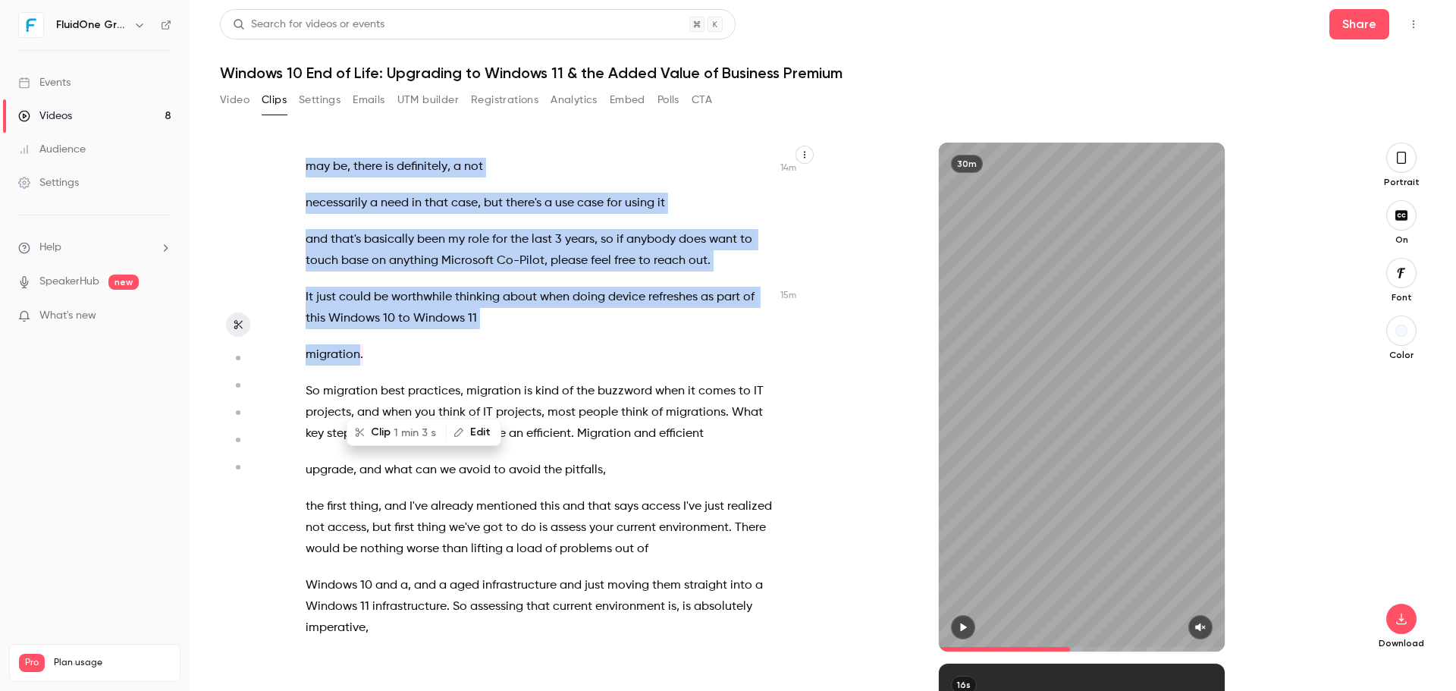
scroll to position [6923, 0]
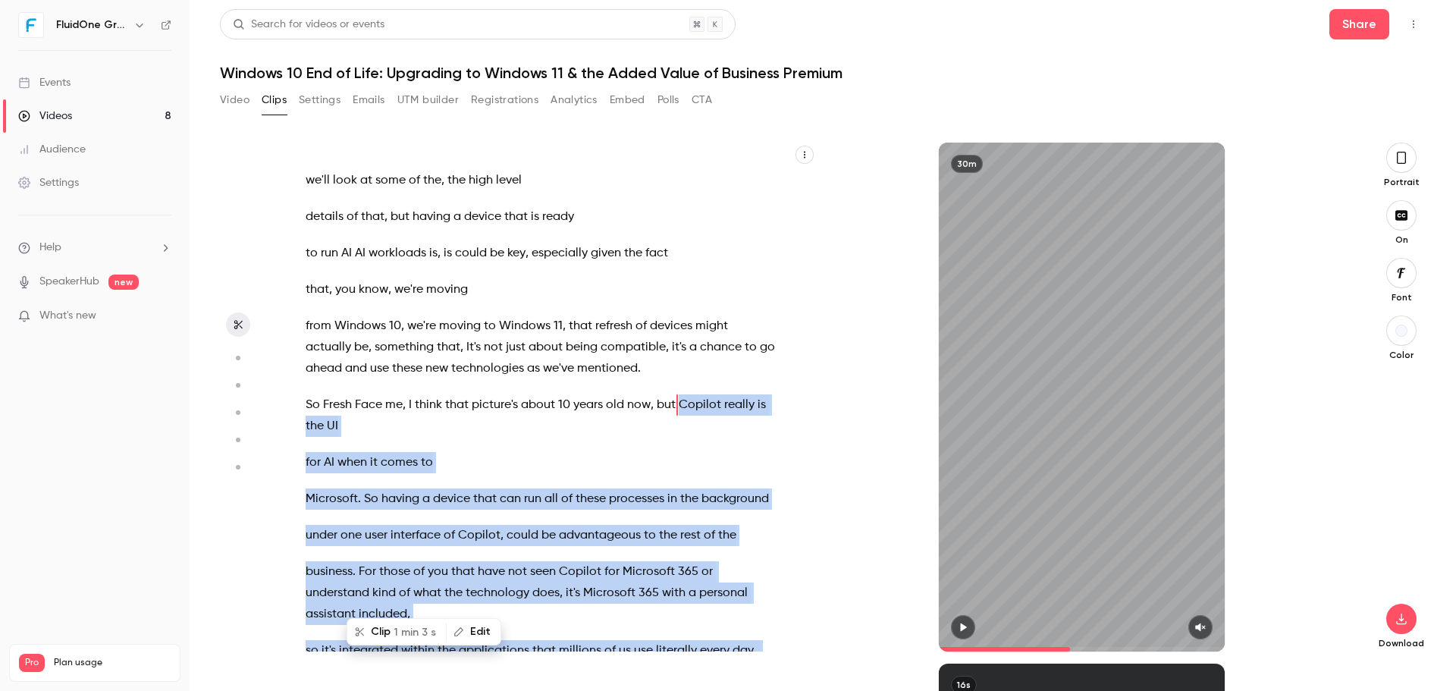
type input "*****"
